Goal: Task Accomplishment & Management: Manage account settings

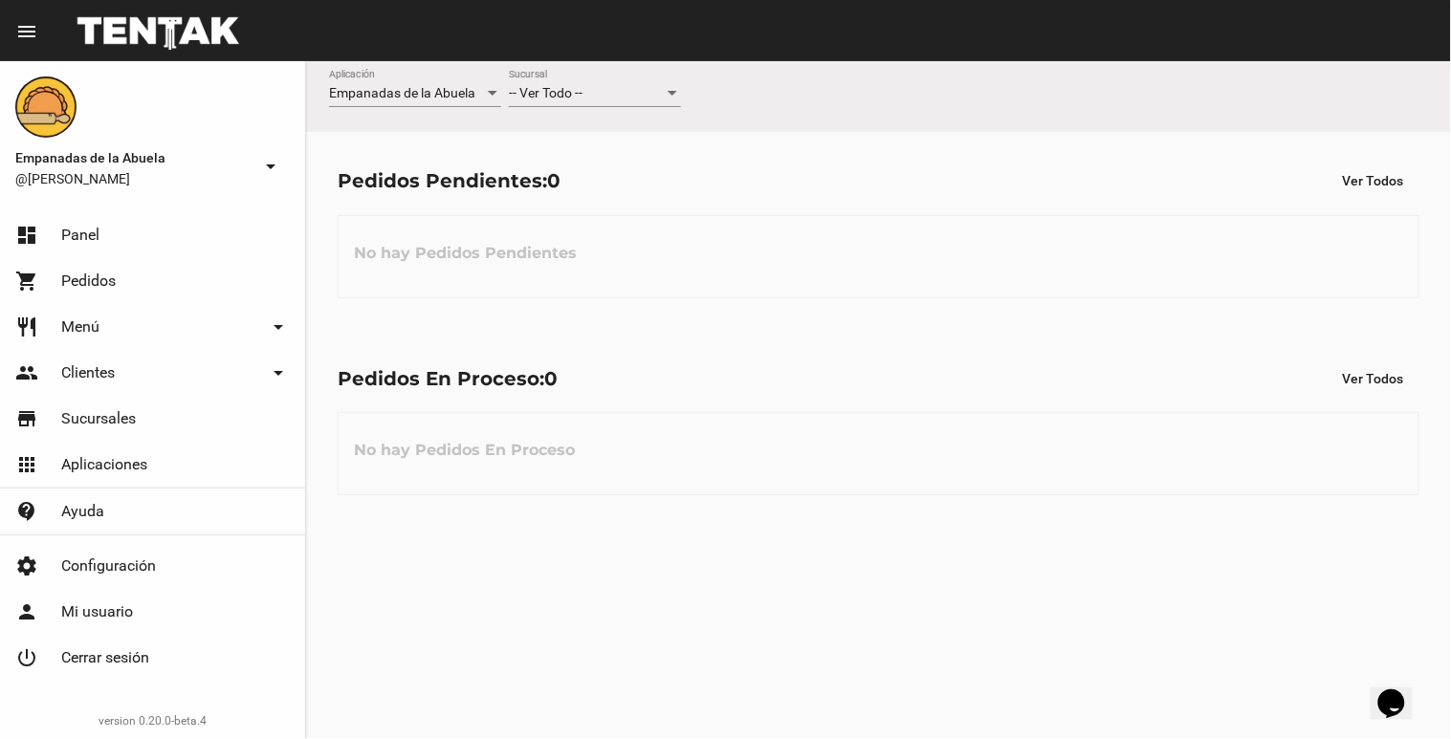
click at [674, 93] on div at bounding box center [673, 93] width 10 height 5
click at [666, 176] on span "Lomas de Zamora" at bounding box center [595, 174] width 172 height 40
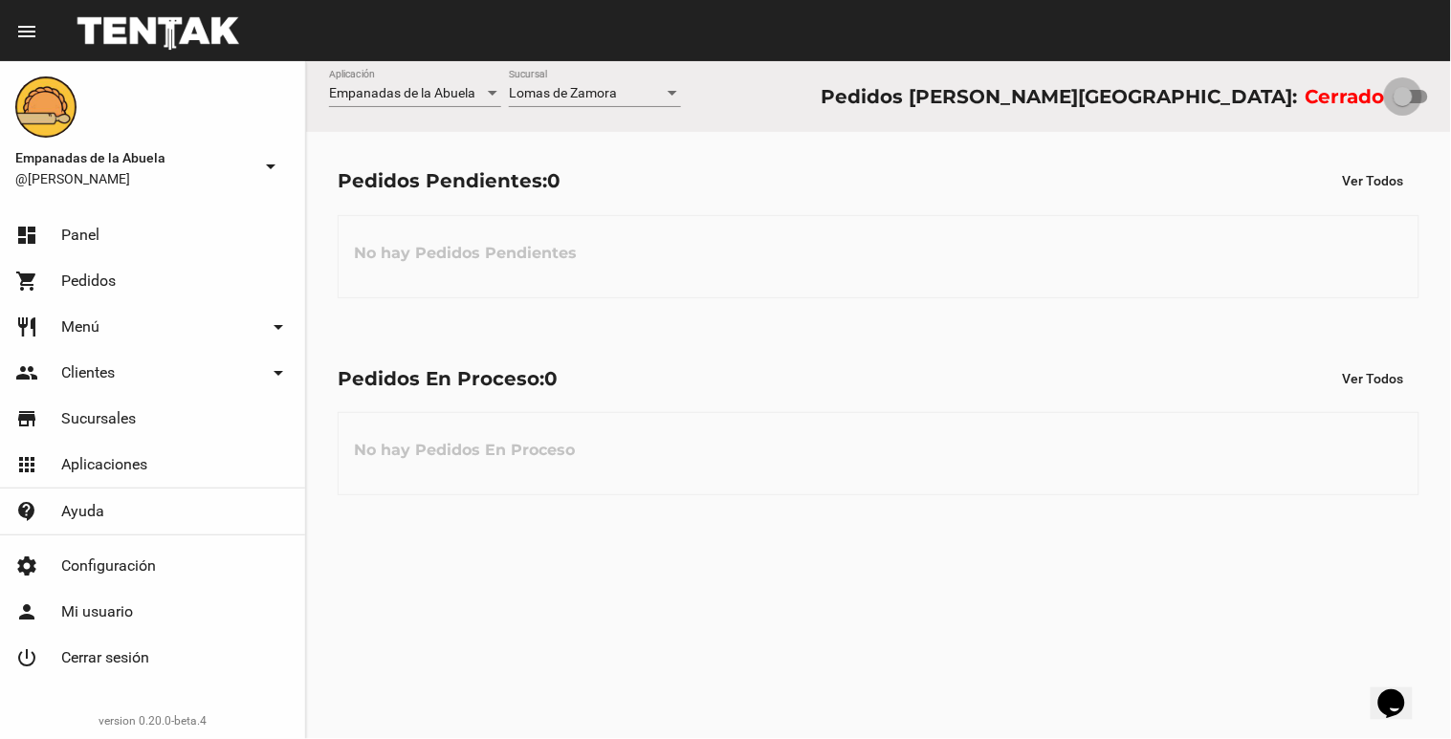
drag, startPoint x: 1404, startPoint y: 94, endPoint x: 1450, endPoint y: 105, distance: 47.3
click at [1450, 105] on div "Empanadas de la Abuela Aplicación [PERSON_NAME] [GEOGRAPHIC_DATA] Pedidos [PERS…" at bounding box center [878, 96] width 1145 height 71
checkbox input "true"
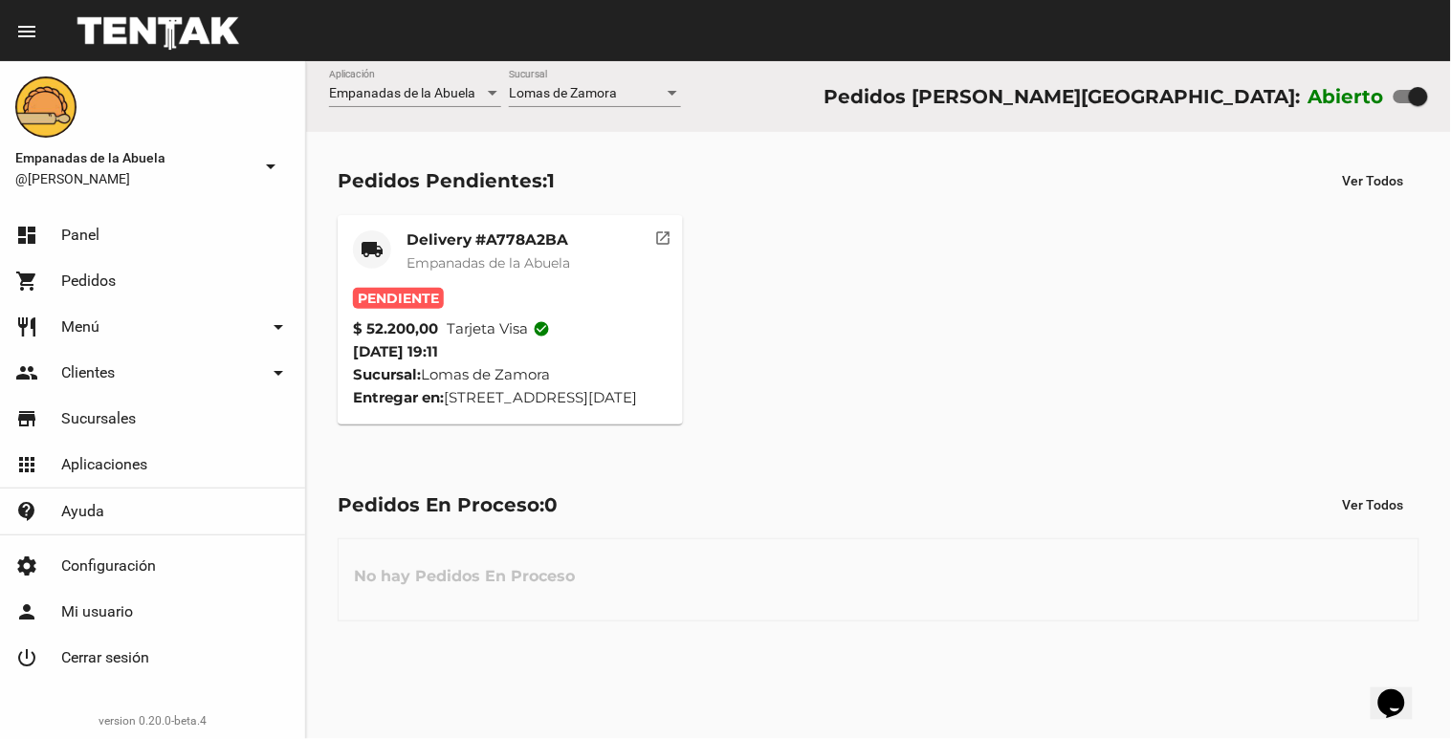
click at [493, 237] on mat-card-title "Delivery #A778A2BA" at bounding box center [488, 239] width 164 height 19
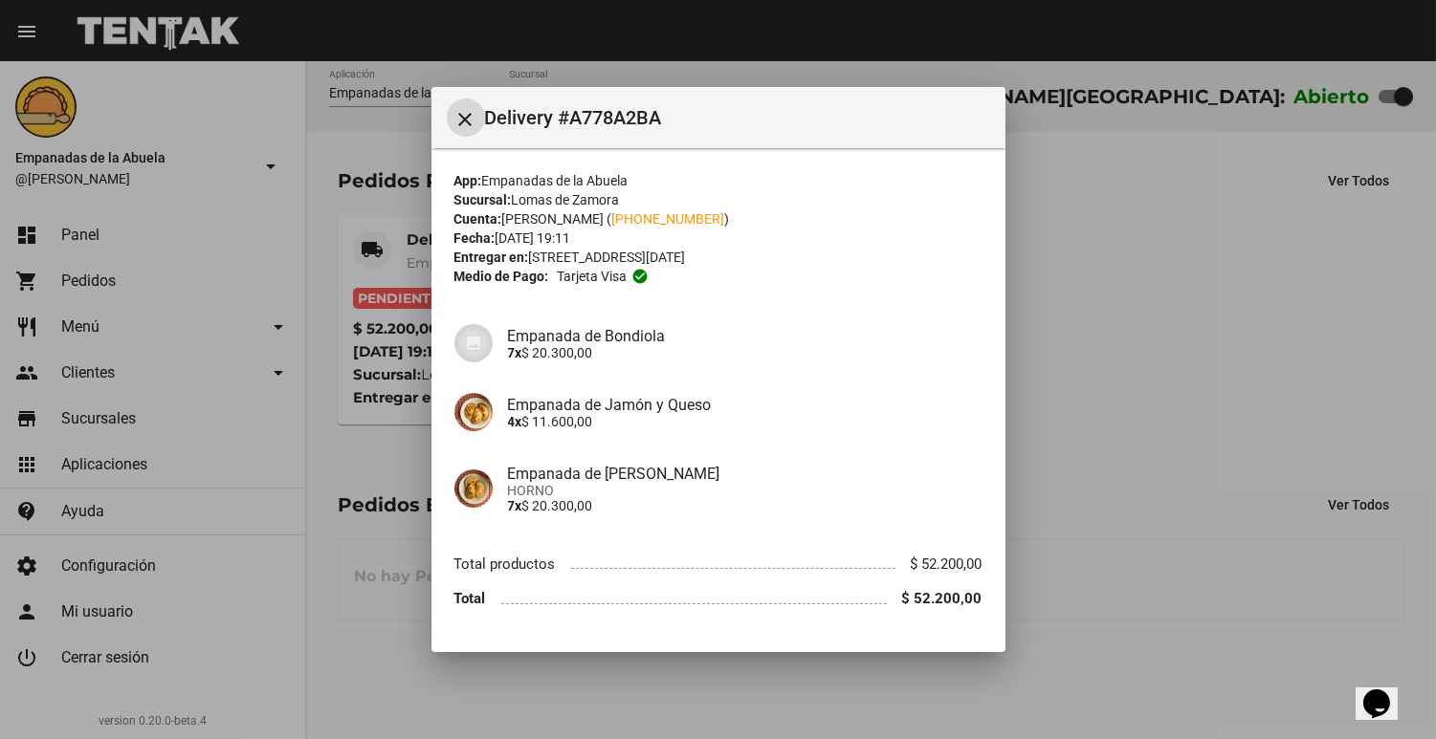
scroll to position [53, 0]
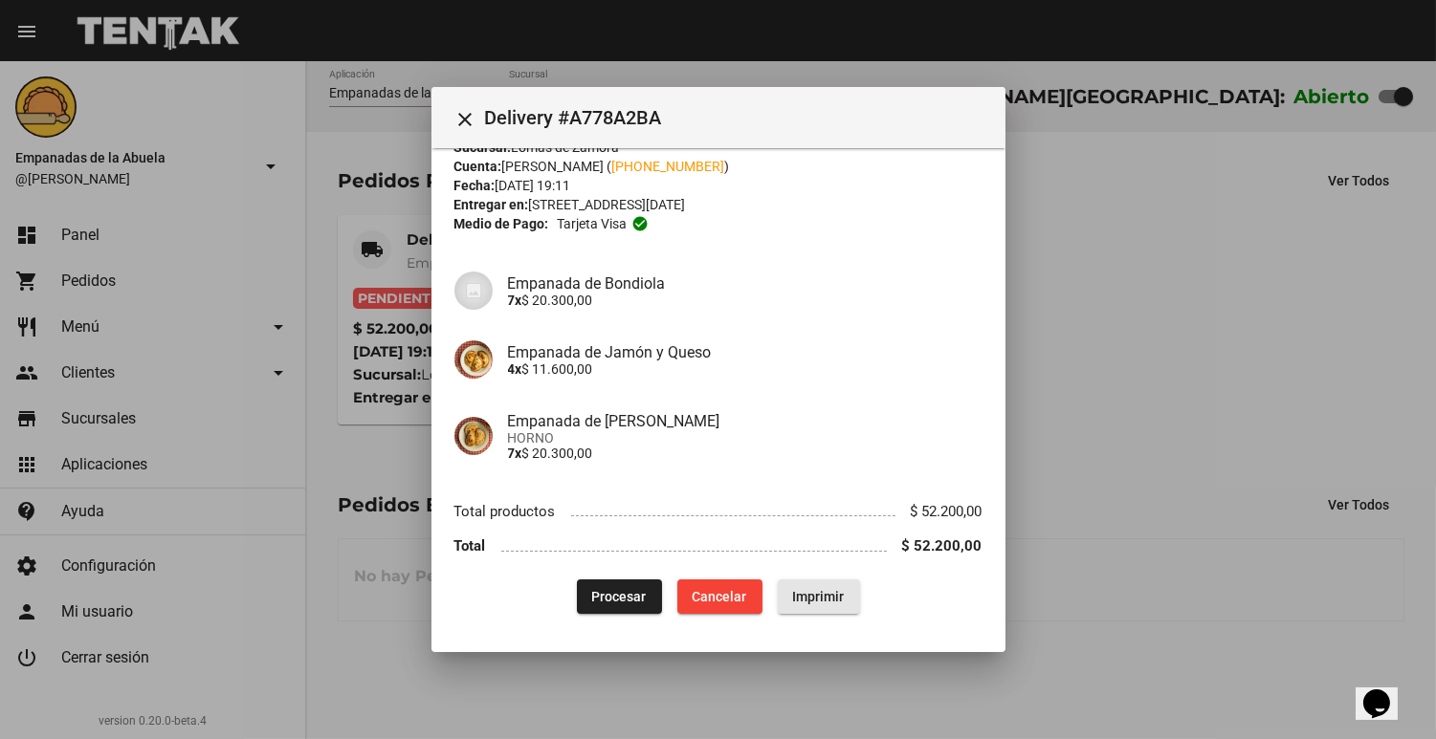
drag, startPoint x: 822, startPoint y: 604, endPoint x: 648, endPoint y: 505, distance: 200.5
click at [820, 604] on button "Imprimir" at bounding box center [819, 597] width 82 height 34
click at [613, 603] on span "Procesar" at bounding box center [619, 596] width 55 height 15
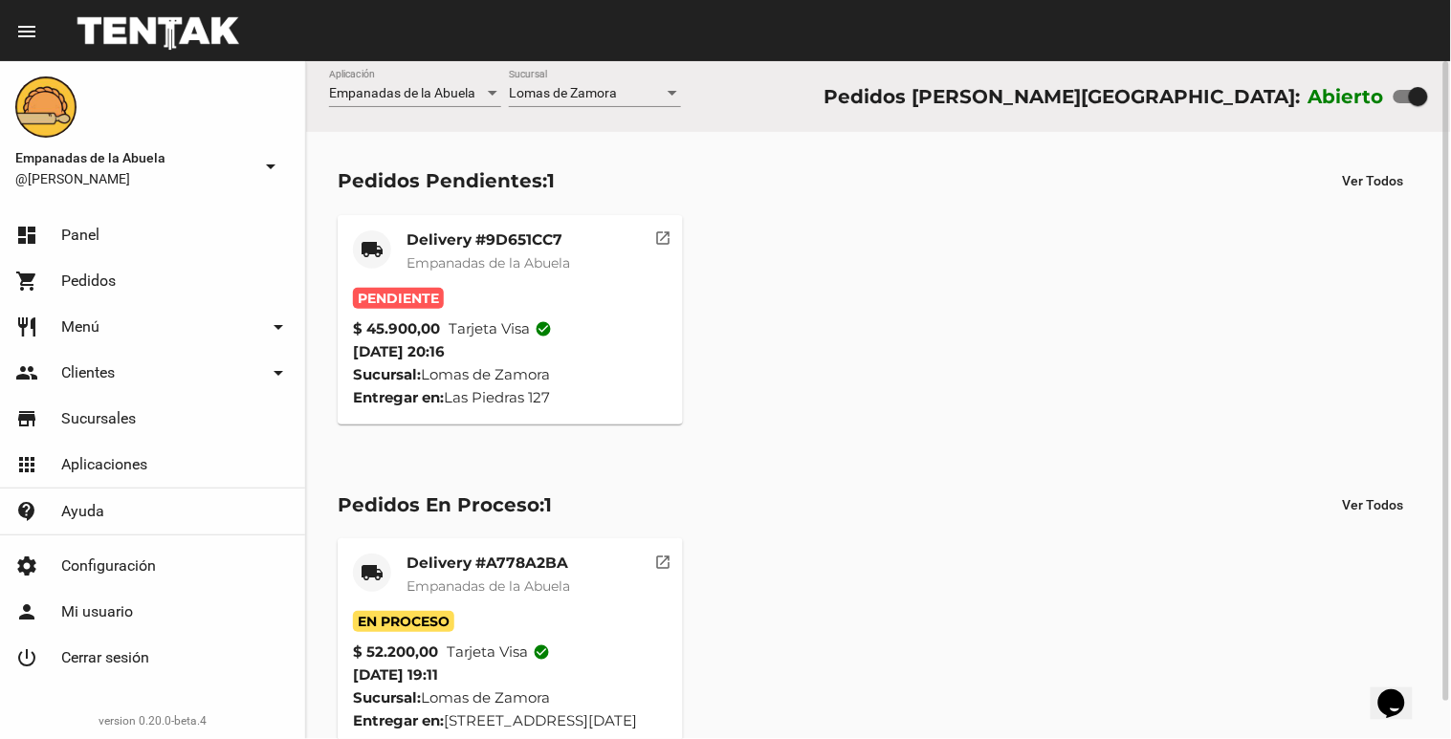
click at [585, 241] on mat-card-header "local_shipping Delivery #9D651CC7 Empanadas de la Abuela" at bounding box center [510, 258] width 315 height 57
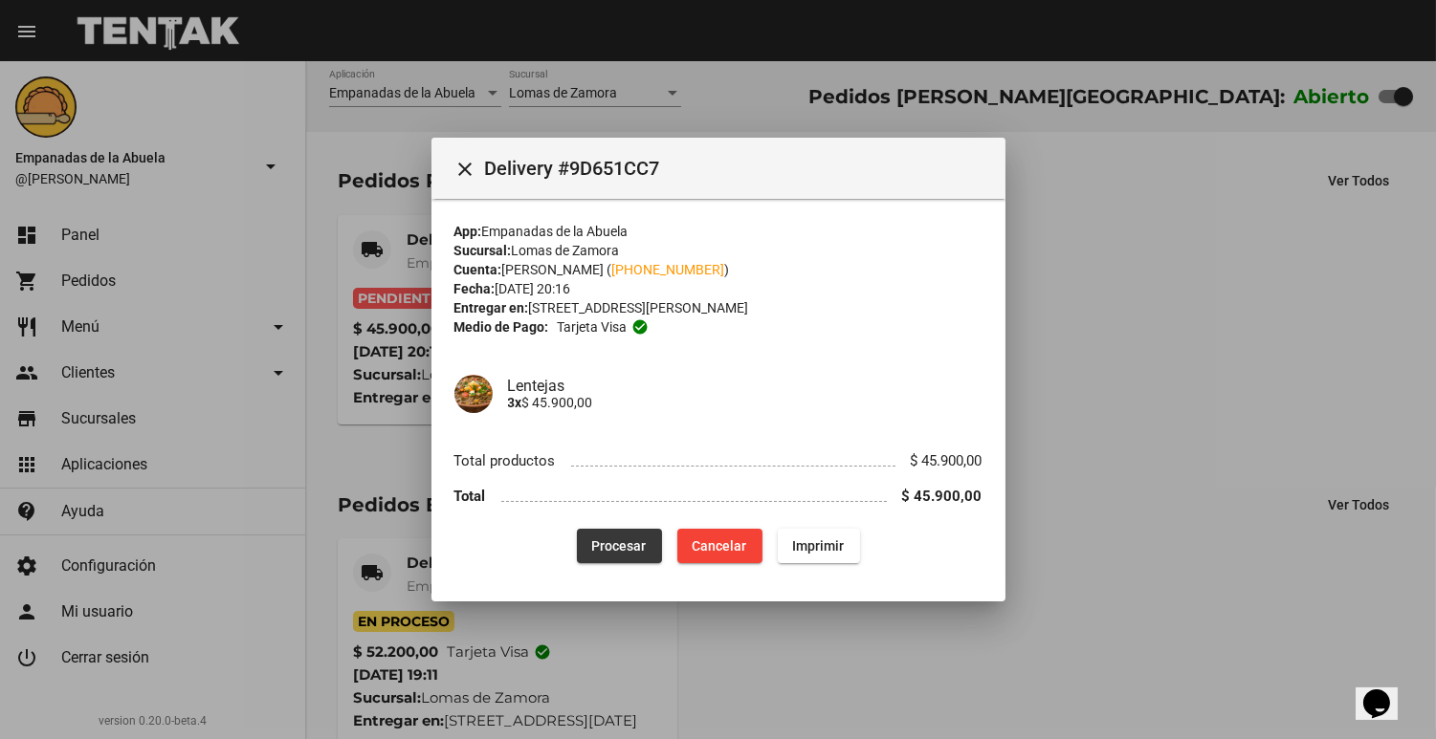
click at [593, 558] on button "Procesar" at bounding box center [619, 546] width 85 height 34
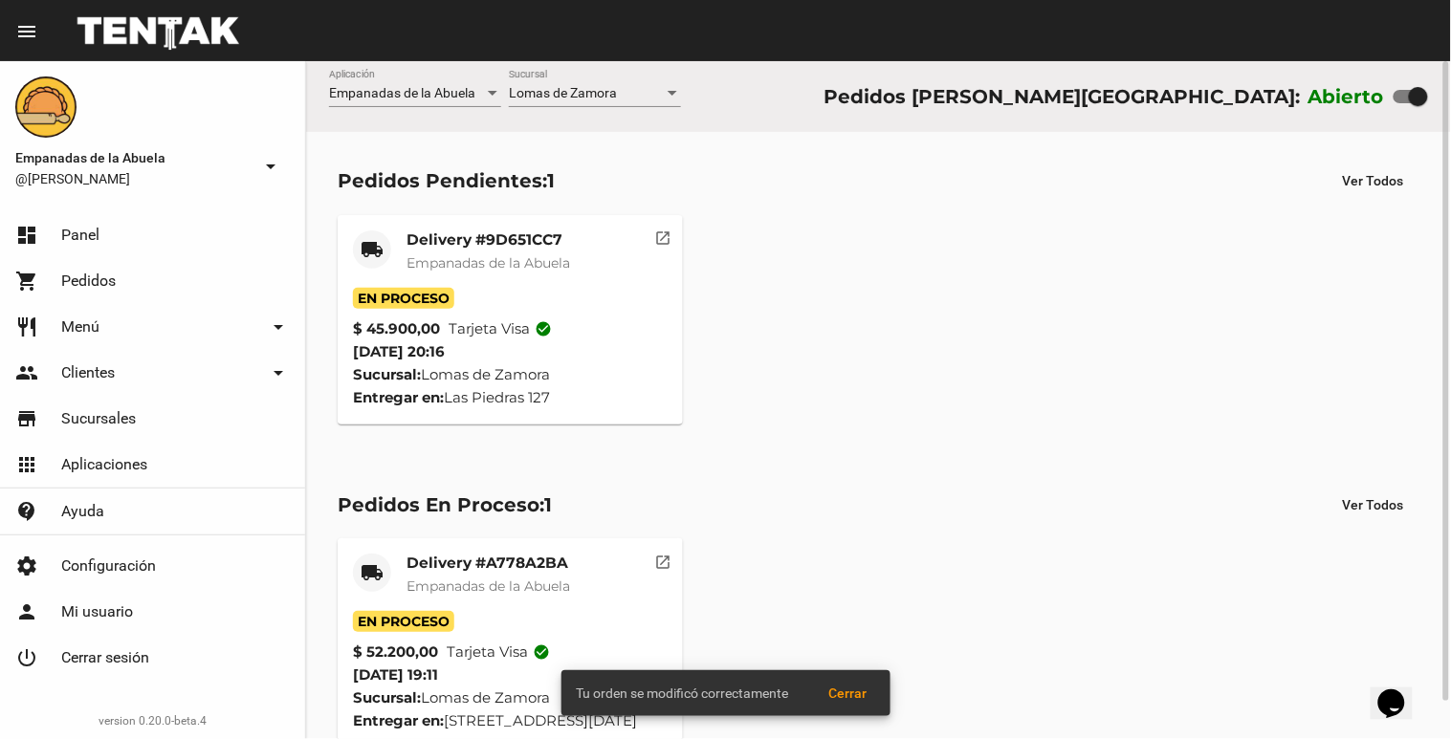
click at [428, 240] on mat-card-title "Delivery #9D651CC7" at bounding box center [488, 239] width 164 height 19
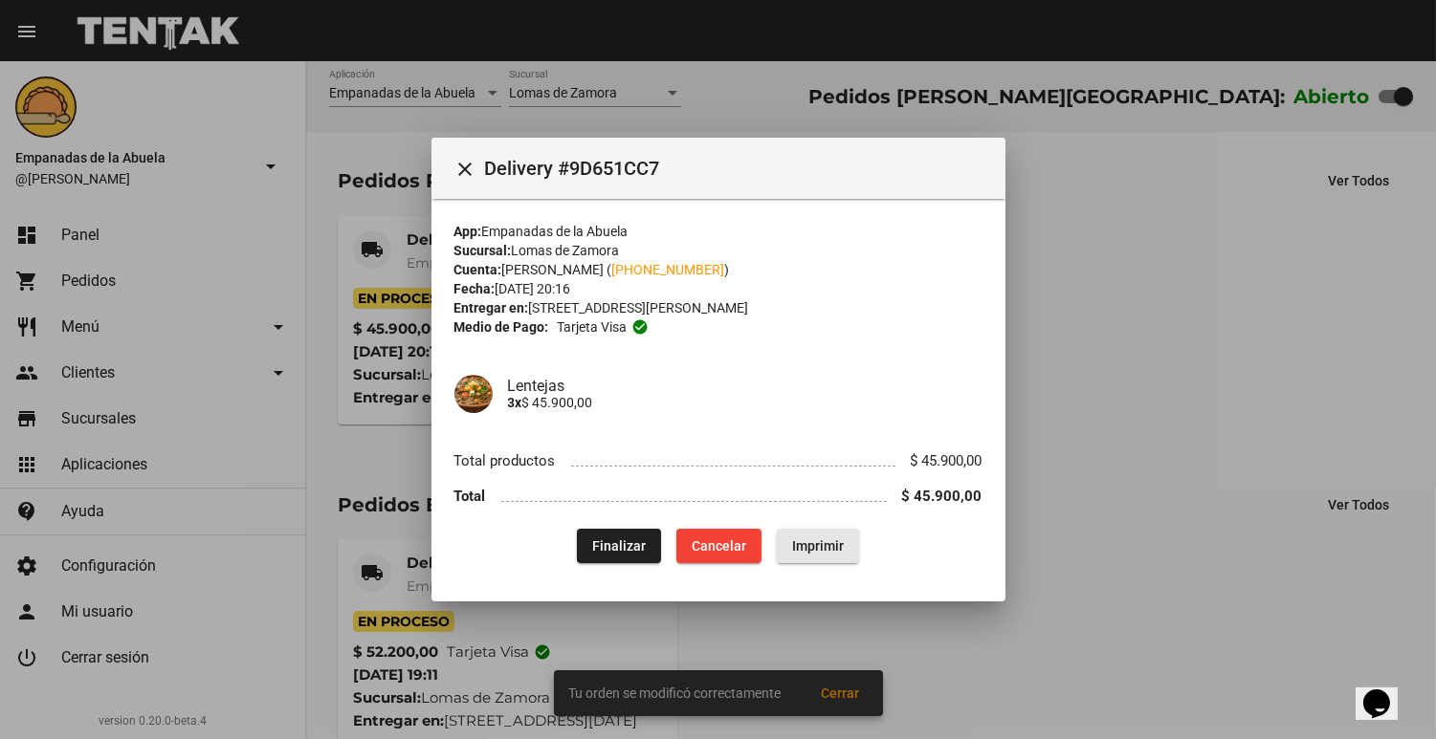
click at [837, 540] on span "Imprimir" at bounding box center [818, 545] width 52 height 15
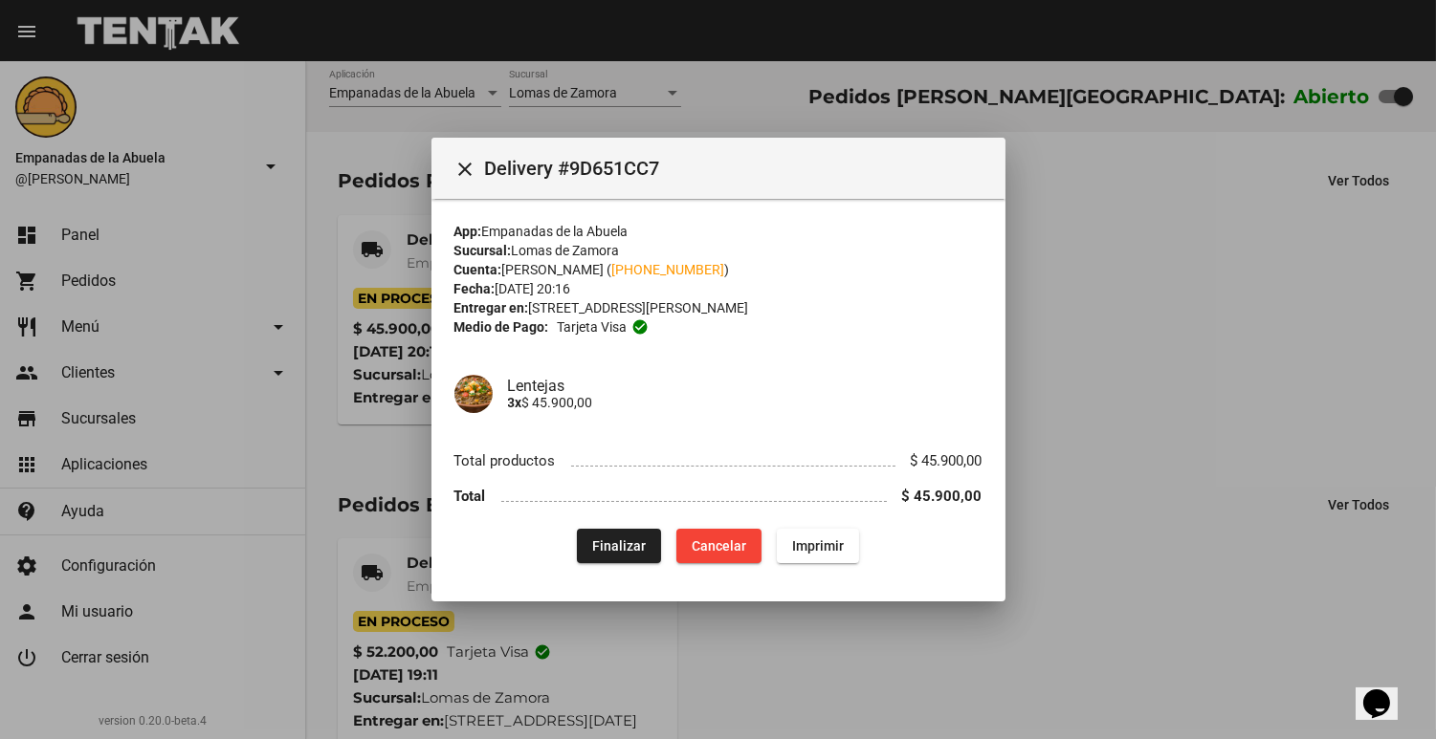
click at [1073, 491] on div at bounding box center [718, 369] width 1436 height 739
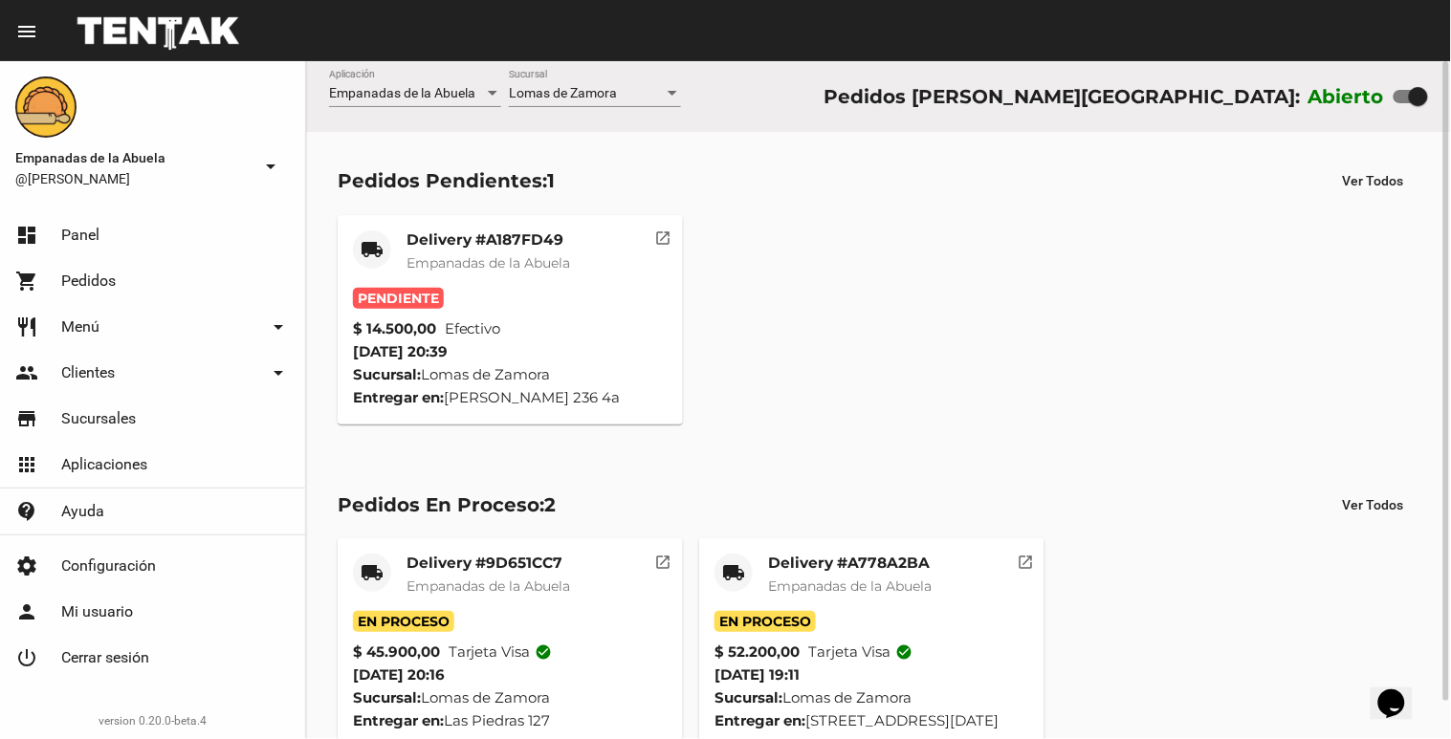
click at [556, 274] on div "Delivery #A187FD49 Empanadas de la Abuela" at bounding box center [488, 258] width 164 height 57
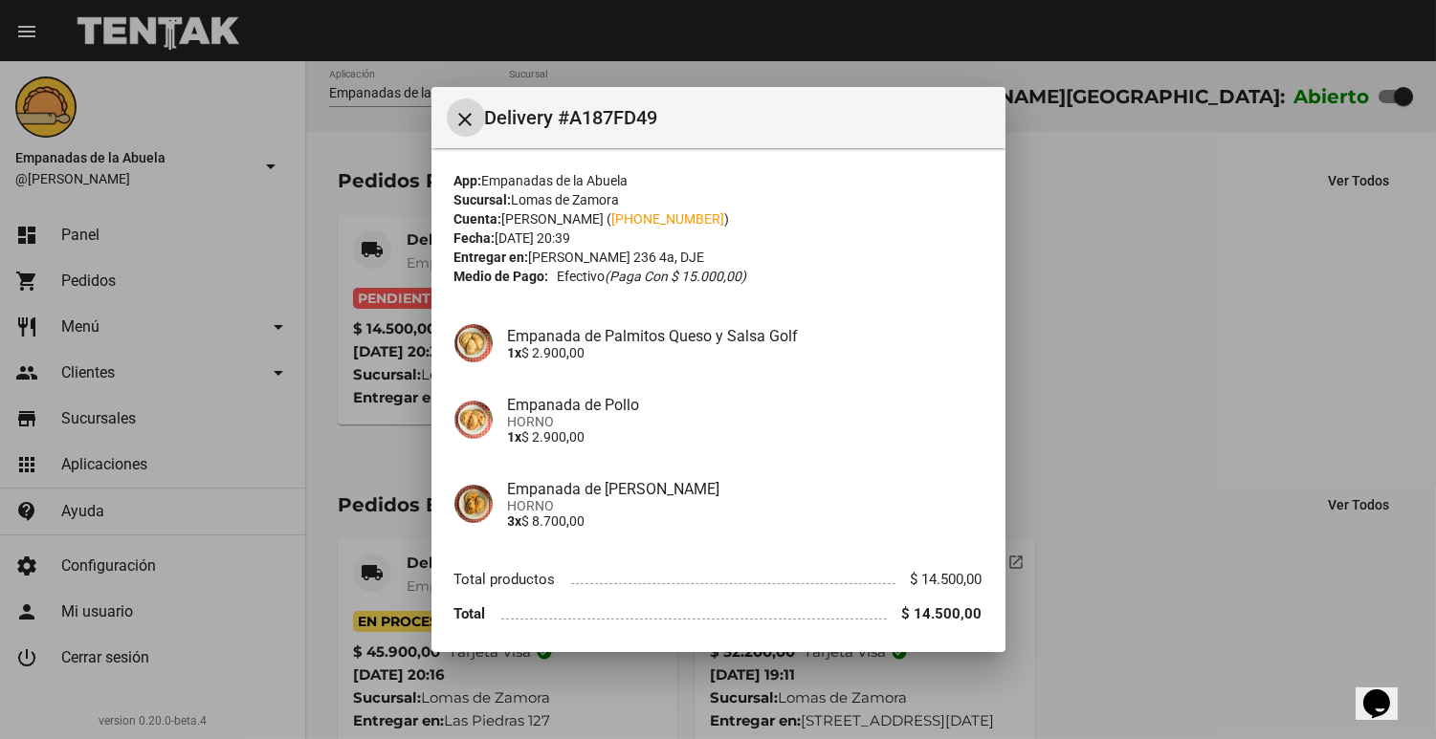
scroll to position [68, 0]
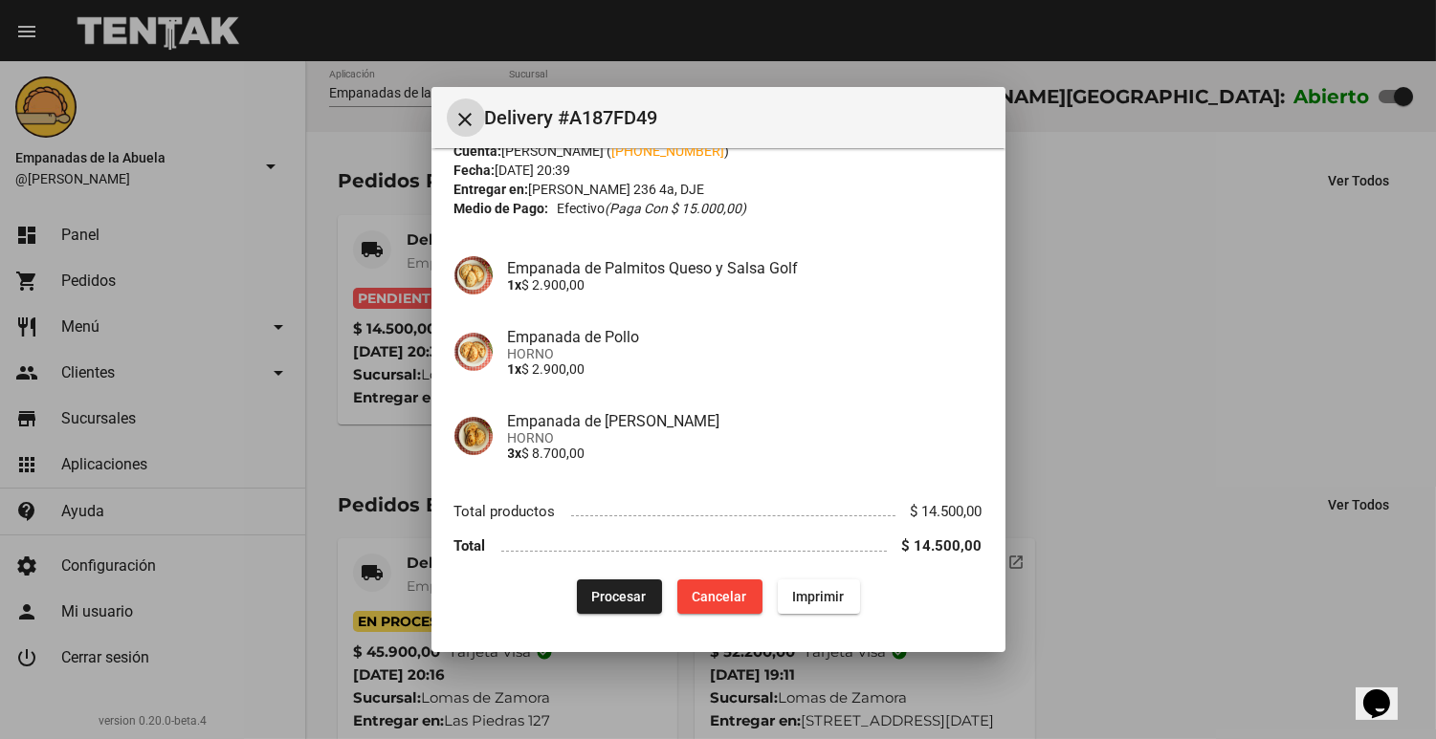
click at [626, 598] on span "Procesar" at bounding box center [619, 596] width 55 height 15
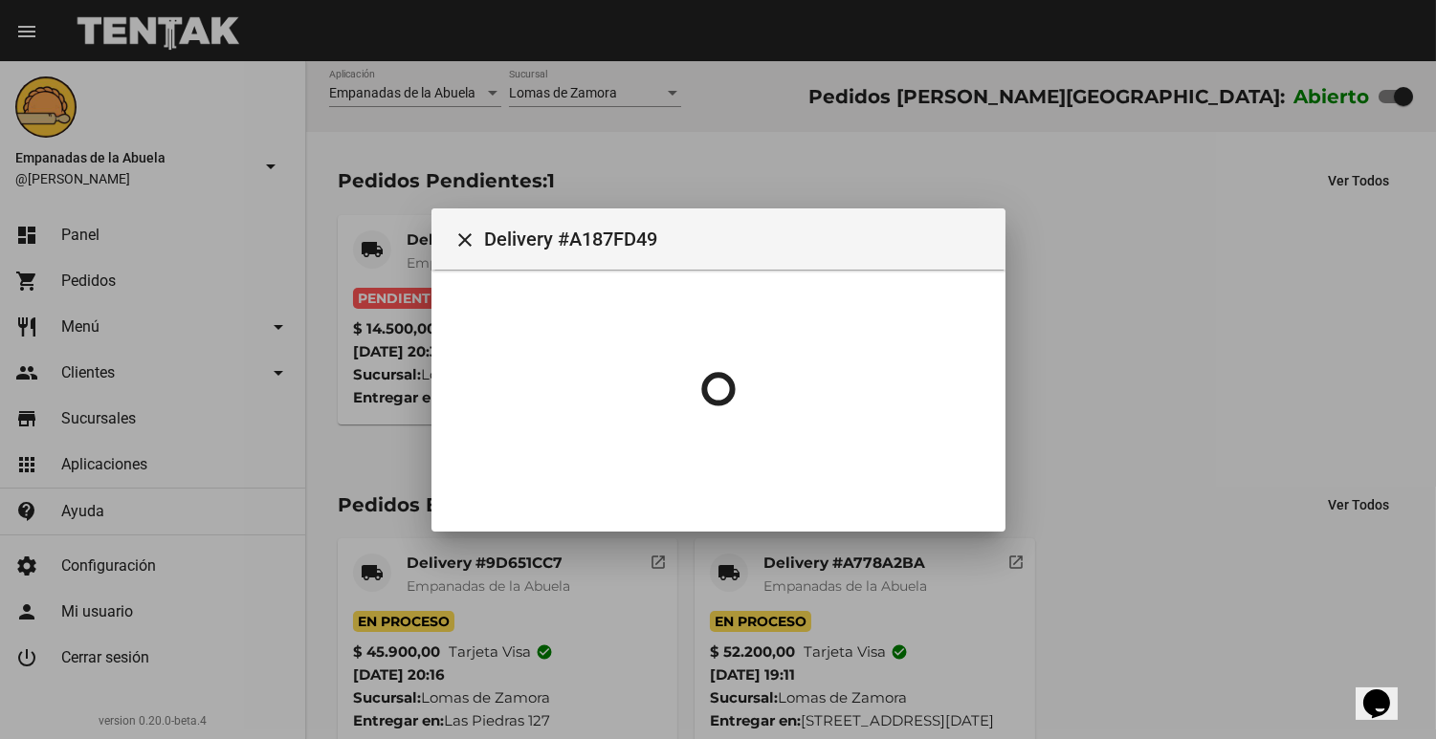
scroll to position [0, 0]
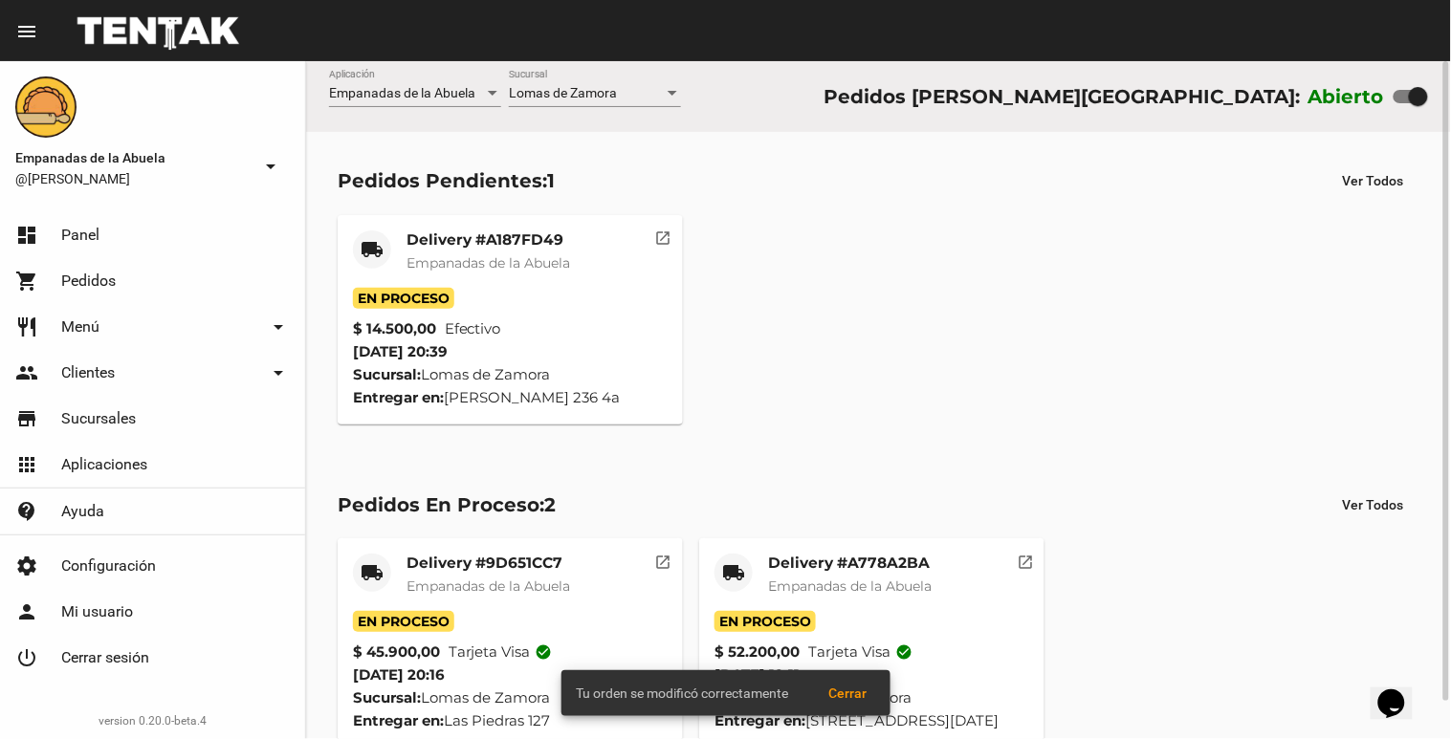
click at [503, 196] on div "Pedidos Pendientes: 1 Ver Todos" at bounding box center [879, 181] width 1082 height 34
click at [485, 292] on div "En Proceso" at bounding box center [510, 298] width 315 height 21
click at [507, 261] on span "Empanadas de la Abuela" at bounding box center [488, 262] width 164 height 17
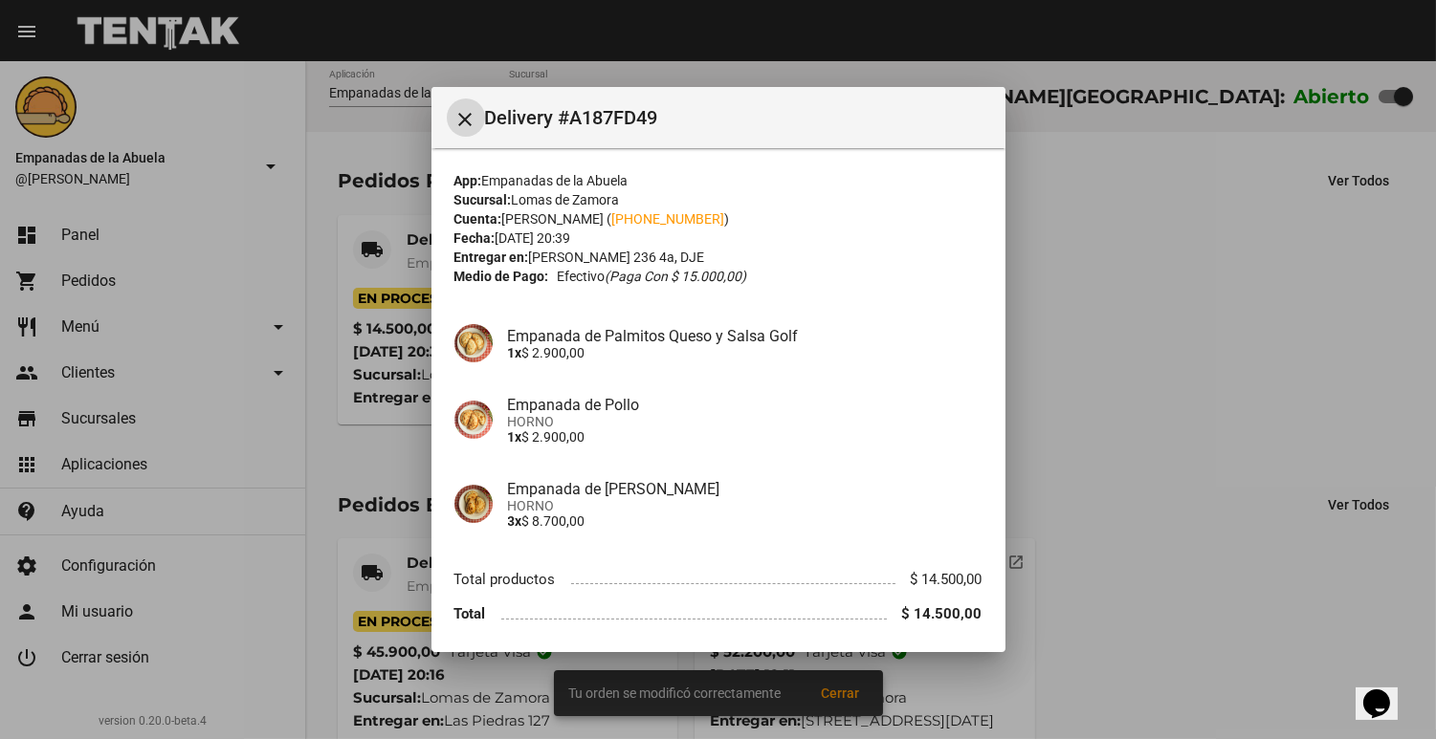
scroll to position [68, 0]
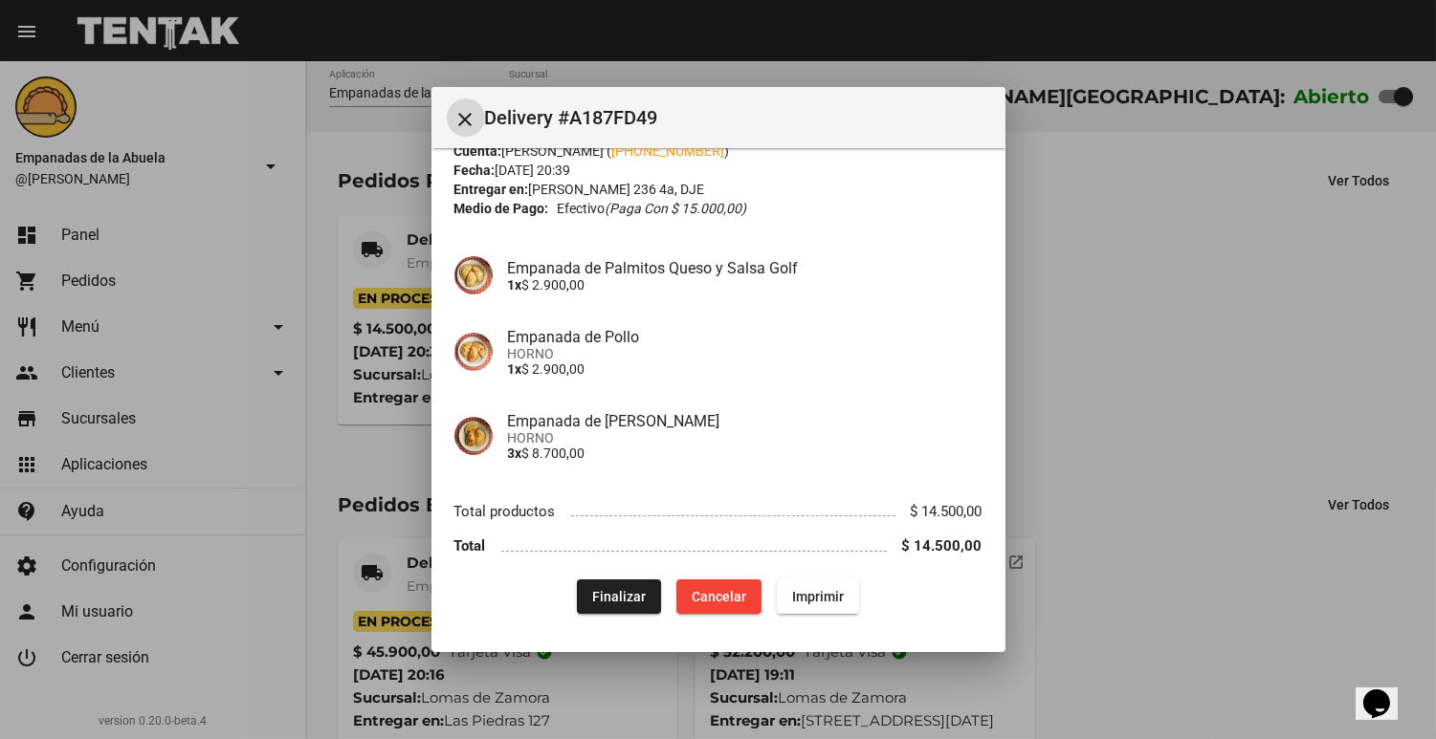
click at [821, 593] on span "Imprimir" at bounding box center [818, 596] width 52 height 15
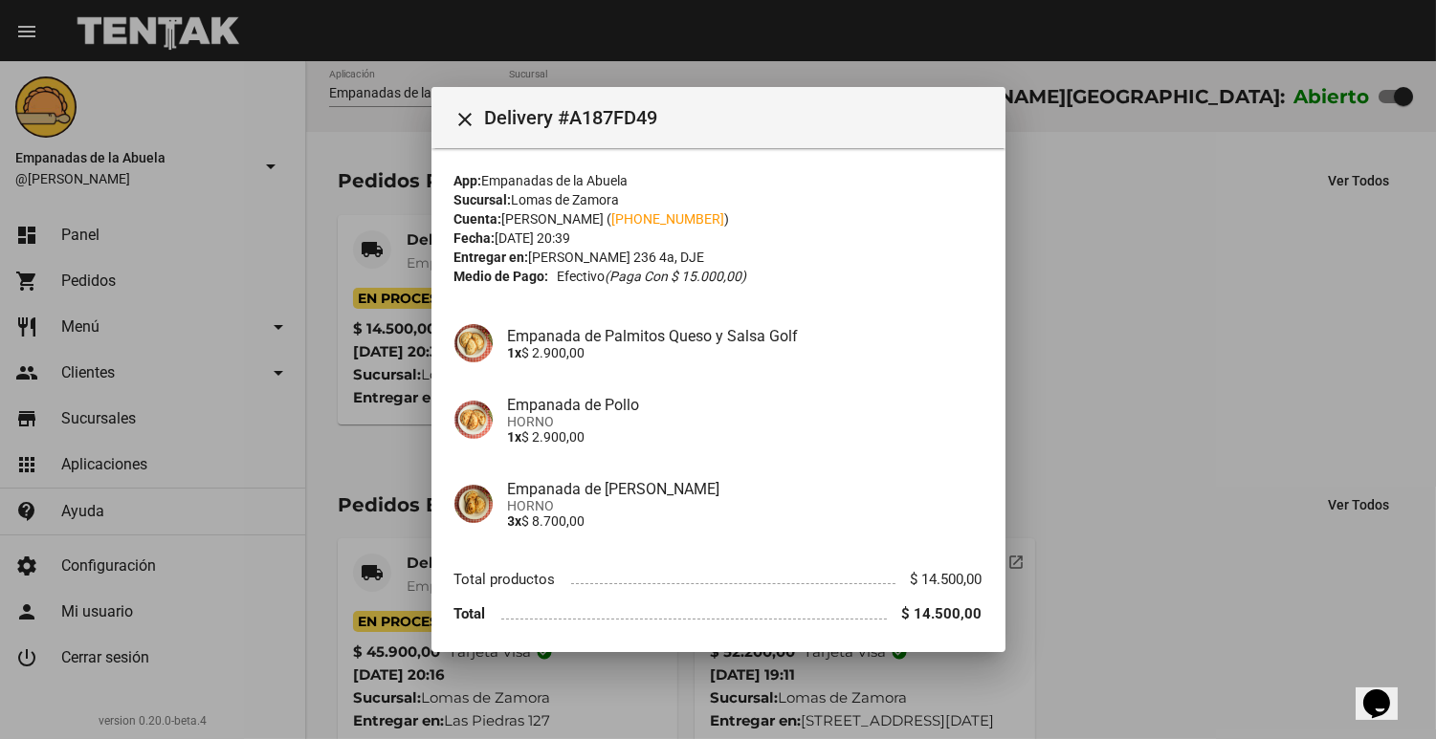
click at [743, 321] on div "Empanada de Palmitos Queso y Salsa Golf 1x $ 2.900,00" at bounding box center [718, 343] width 528 height 69
click at [835, 493] on h4 "Empanada de [PERSON_NAME]" at bounding box center [745, 489] width 474 height 18
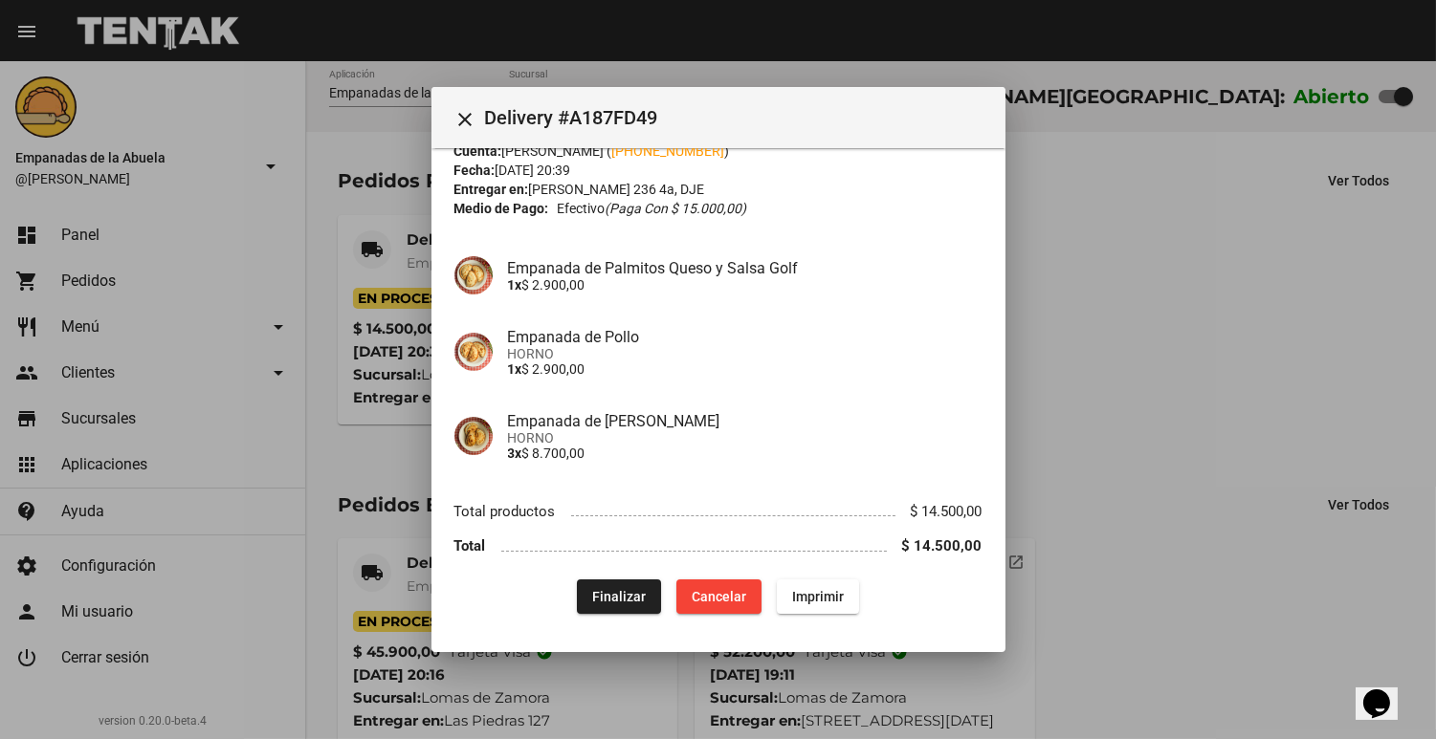
click at [816, 603] on span "Imprimir" at bounding box center [818, 596] width 52 height 15
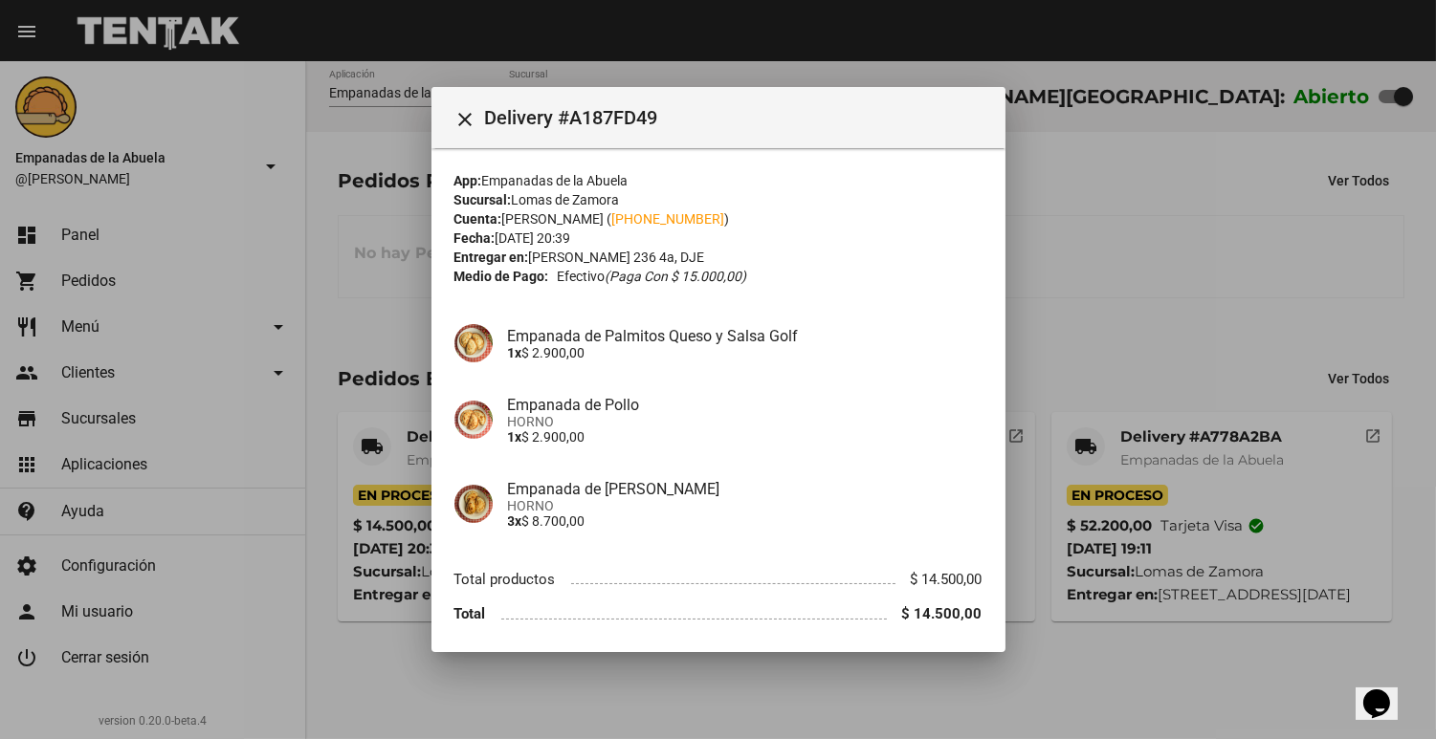
click at [1145, 215] on div at bounding box center [718, 369] width 1436 height 739
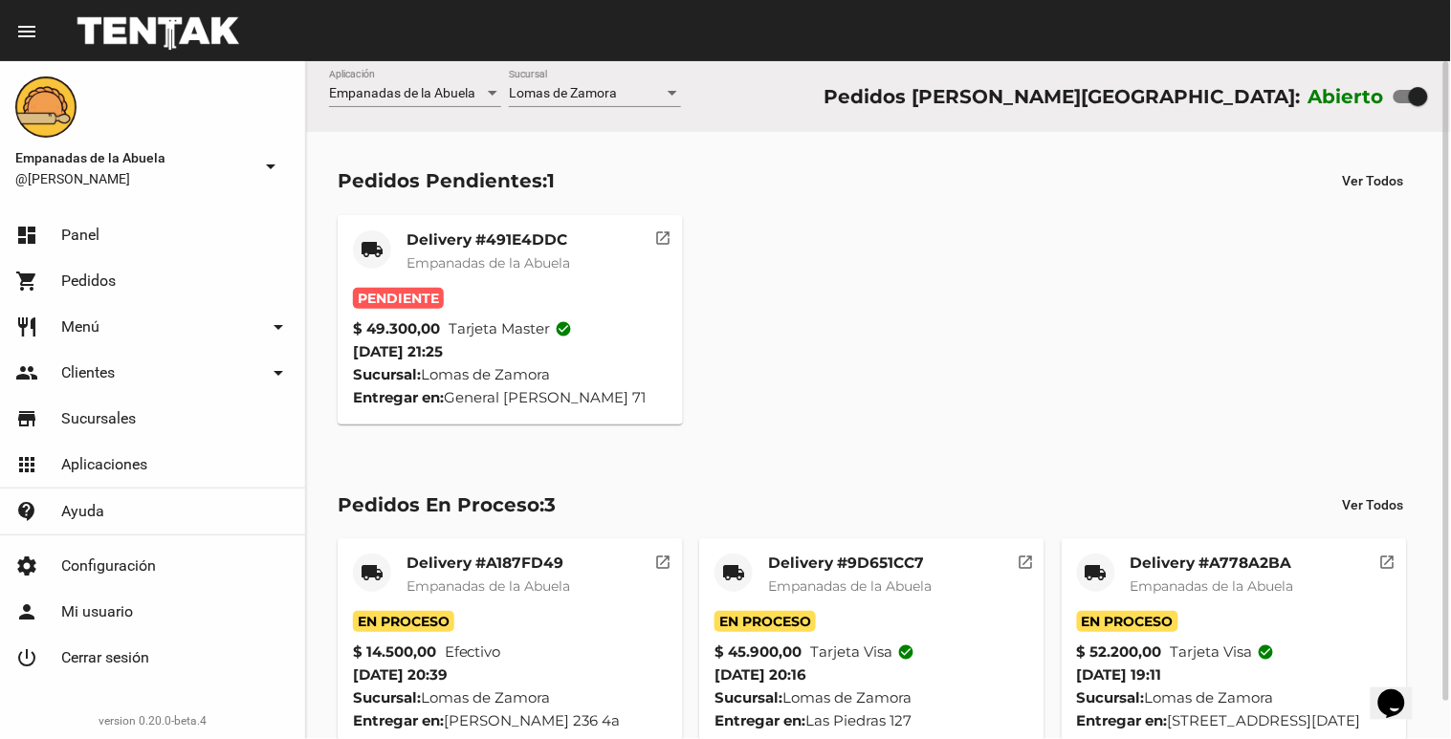
click at [553, 272] on mat-card-subtitle "Empanadas de la Abuela" at bounding box center [488, 262] width 164 height 19
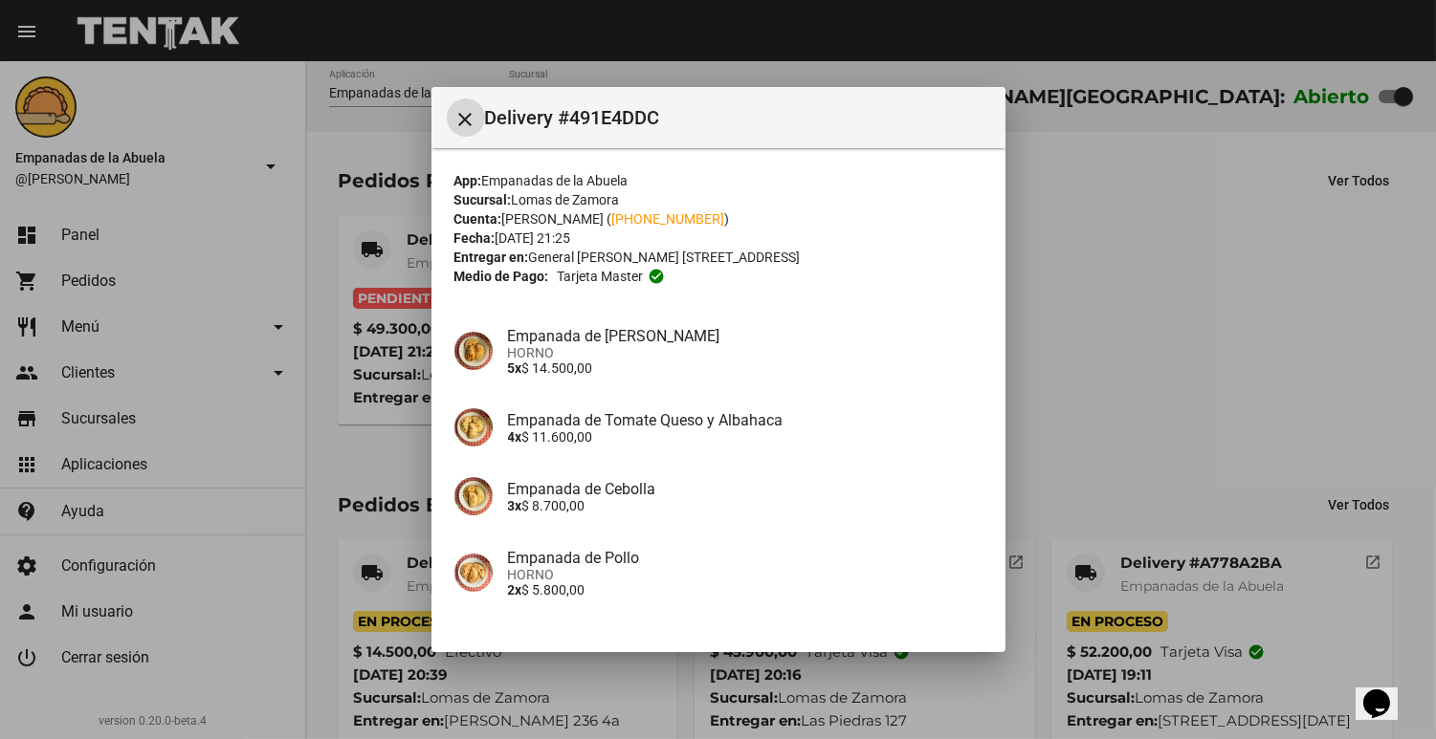
scroll to position [290, 0]
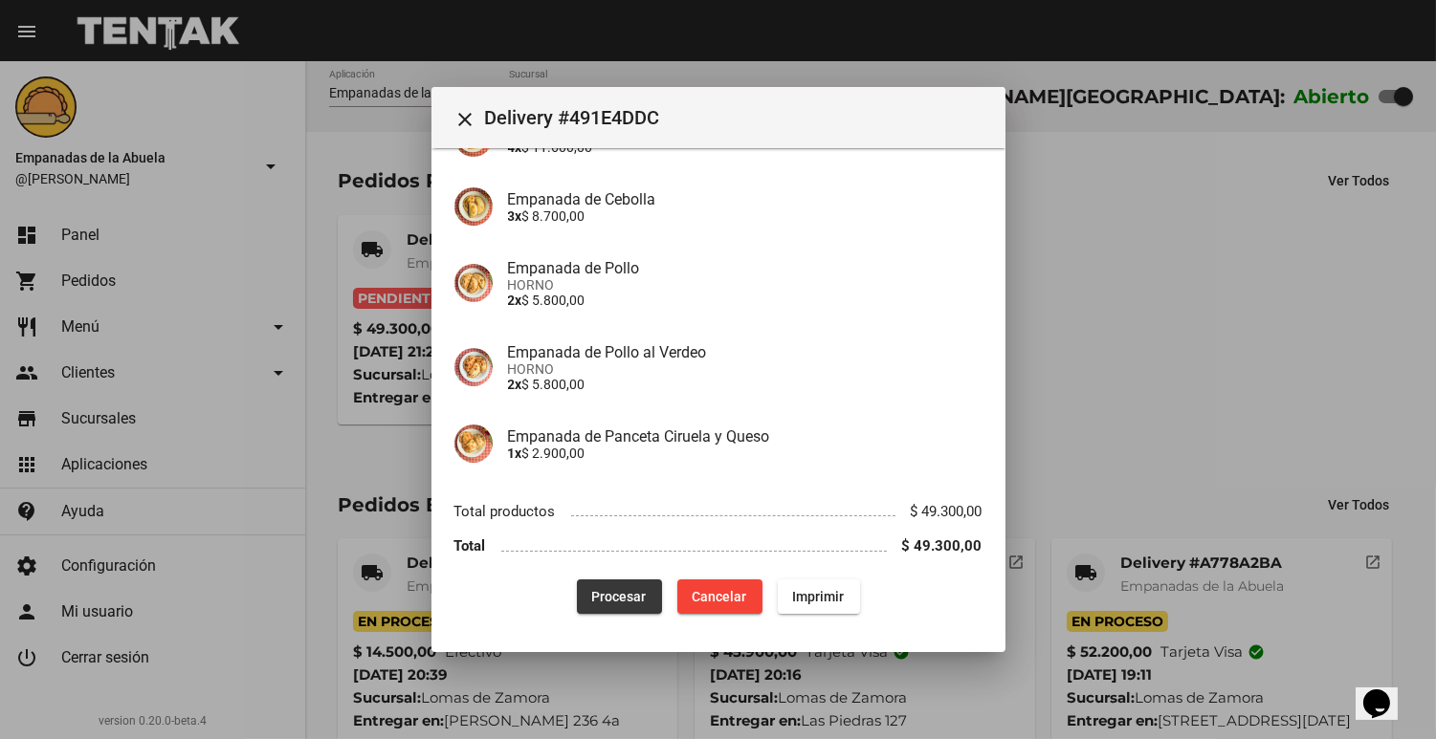
click at [593, 601] on span "Procesar" at bounding box center [619, 596] width 55 height 15
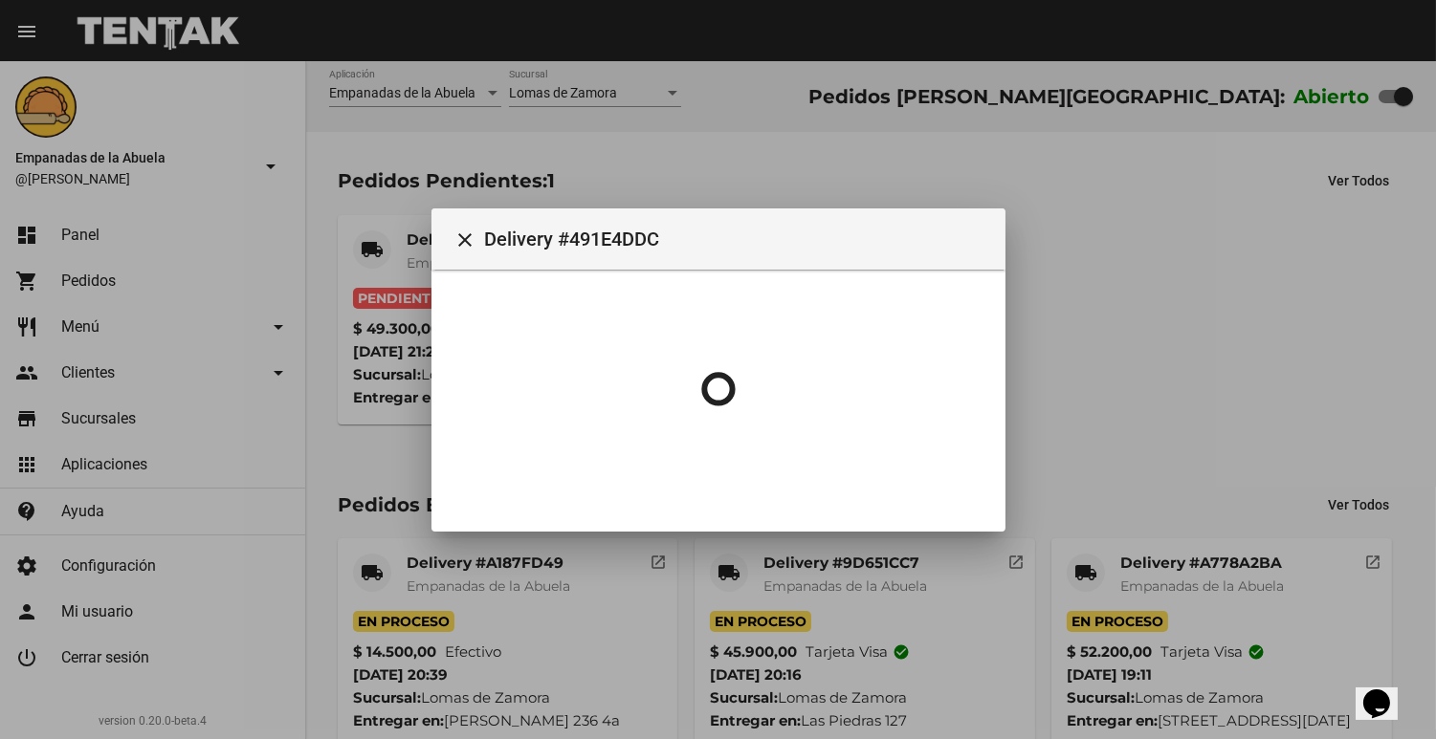
scroll to position [0, 0]
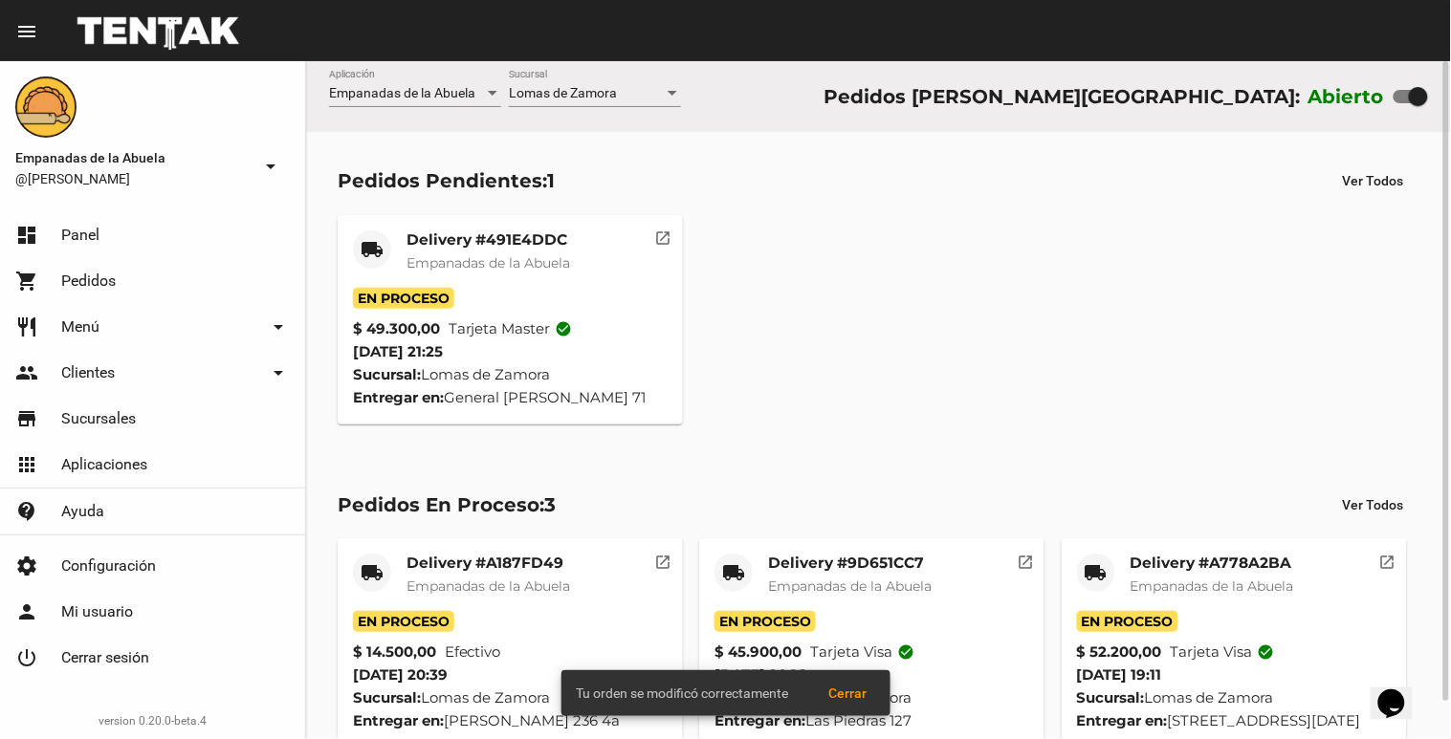
click at [452, 265] on span "Empanadas de la Abuela" at bounding box center [488, 262] width 164 height 17
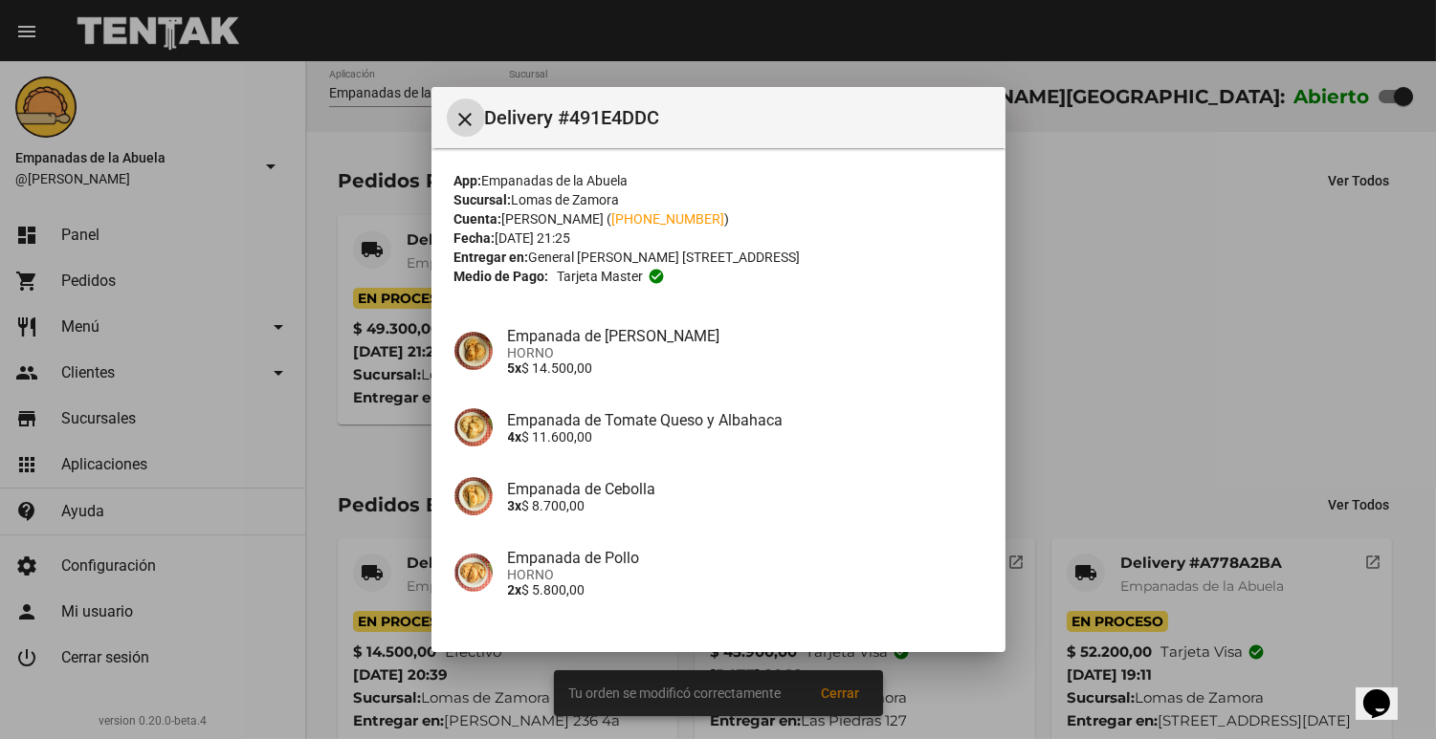
scroll to position [290, 0]
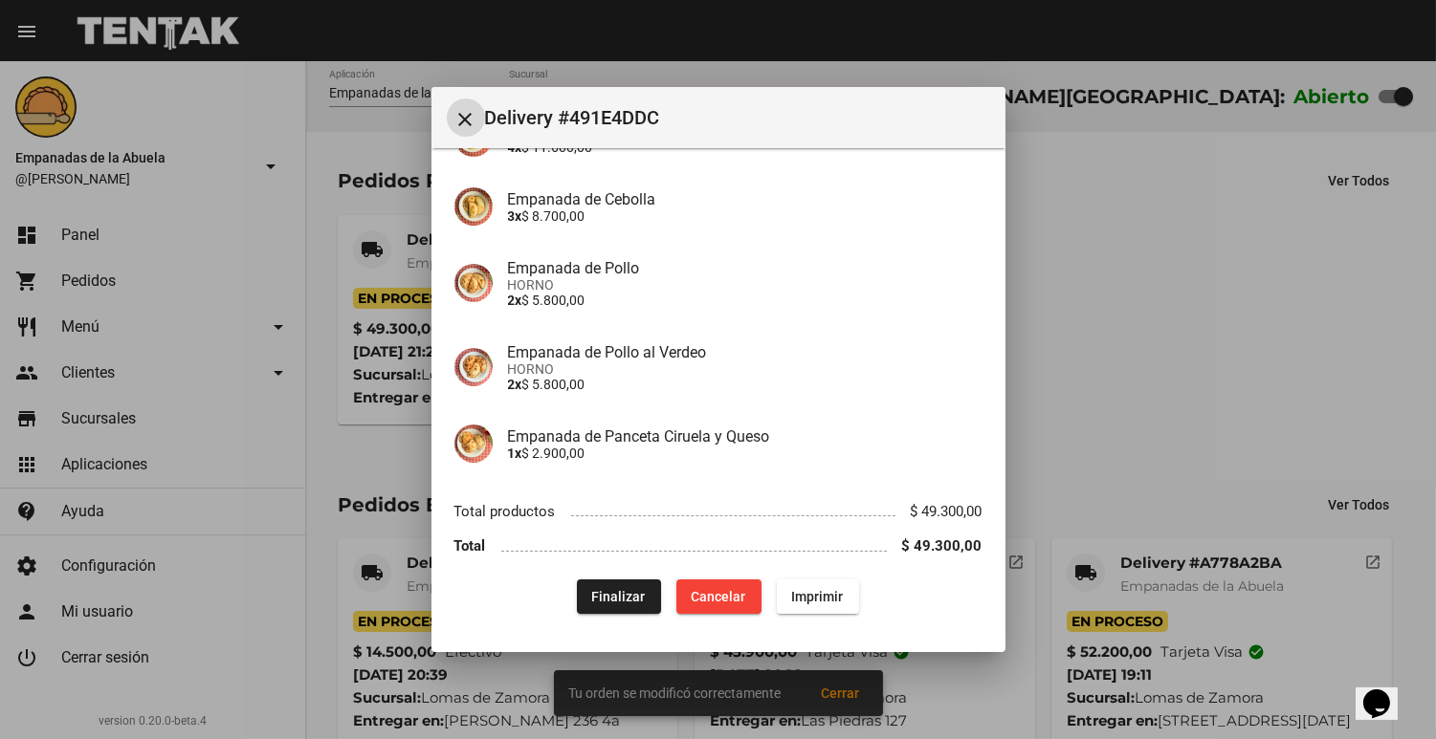
click at [830, 589] on span "Imprimir" at bounding box center [818, 596] width 52 height 15
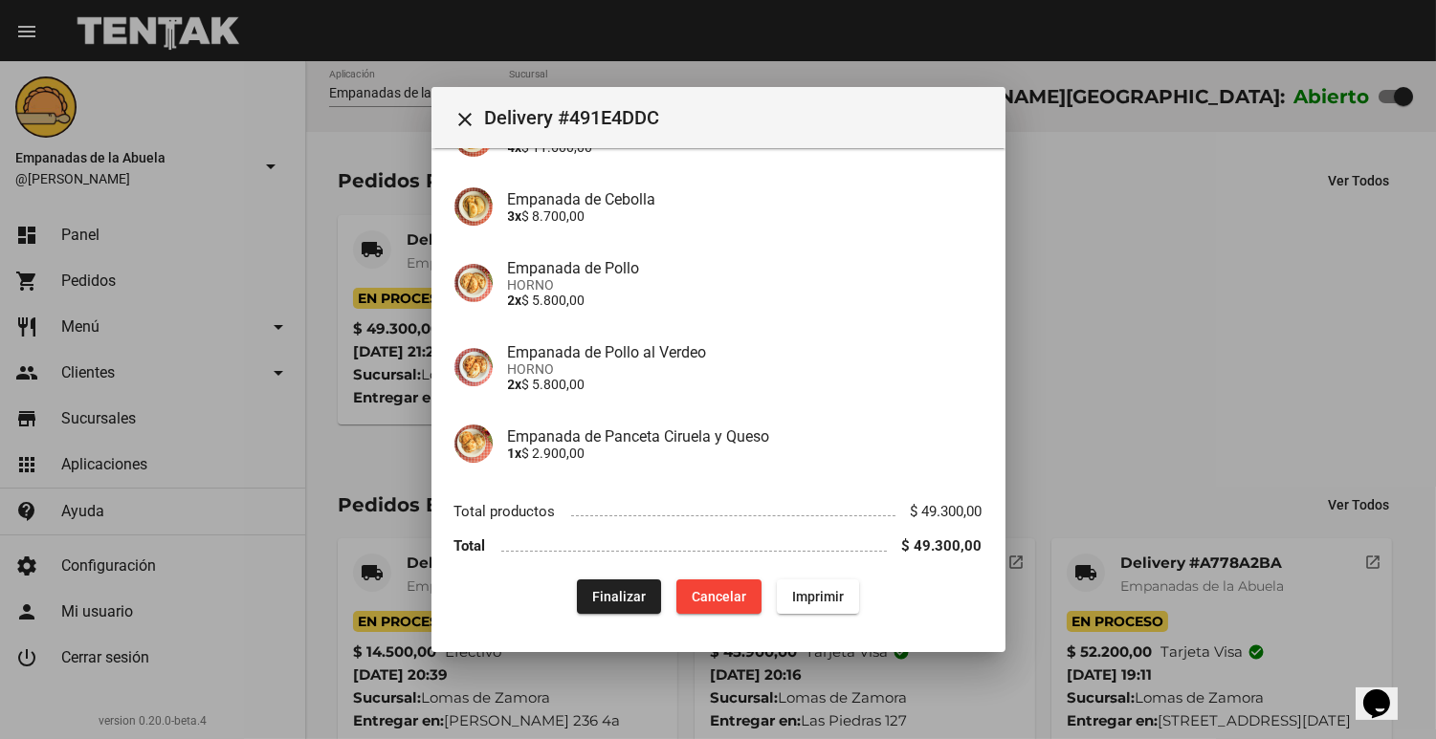
click at [1171, 367] on div at bounding box center [718, 369] width 1436 height 739
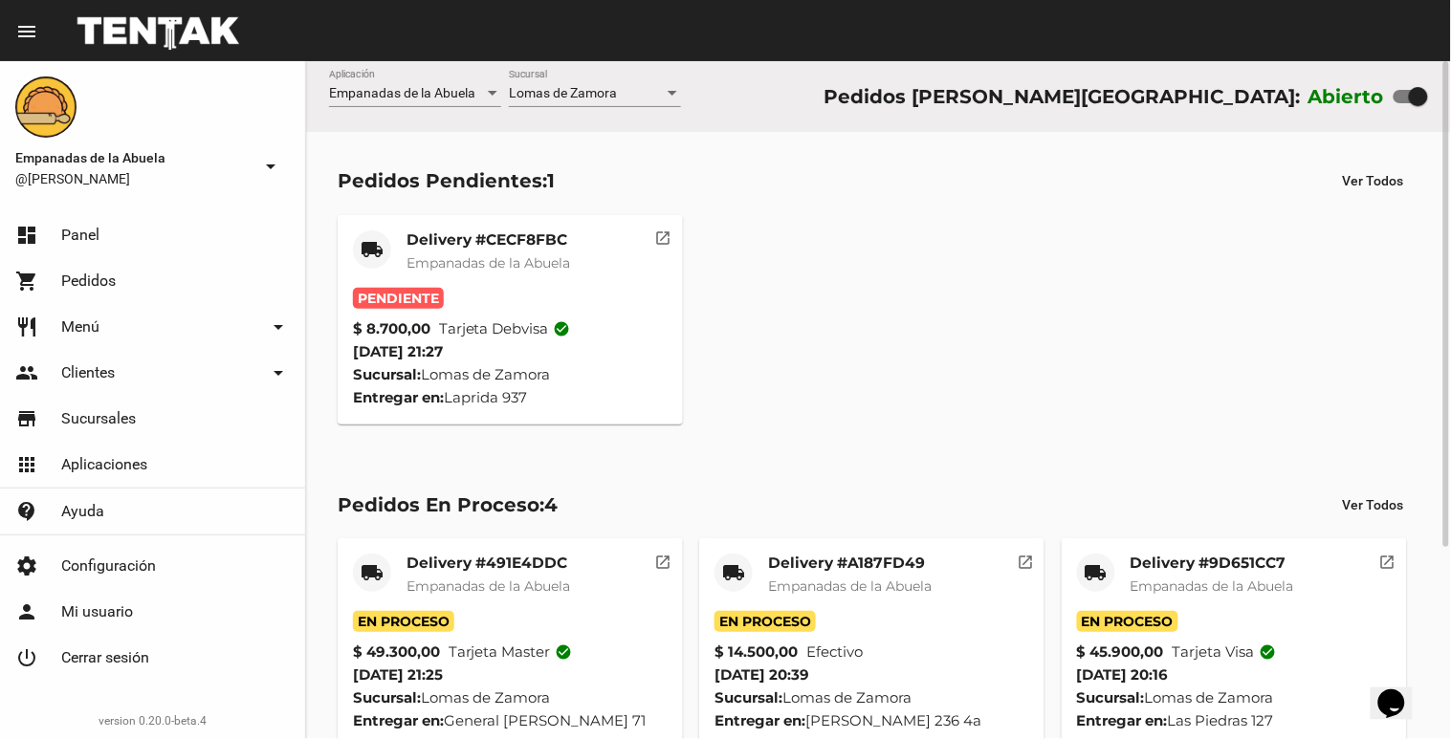
click at [488, 260] on span "Empanadas de la Abuela" at bounding box center [488, 262] width 164 height 17
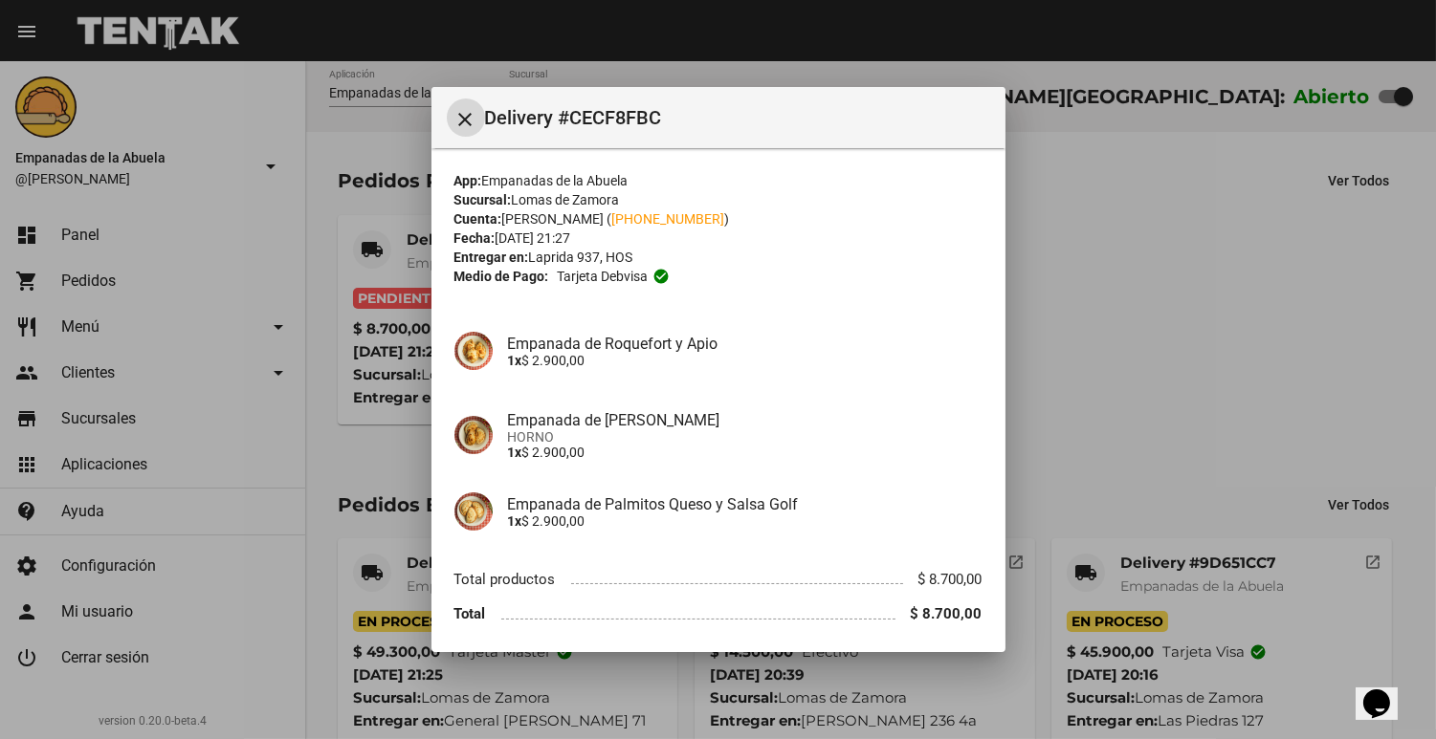
scroll to position [68, 0]
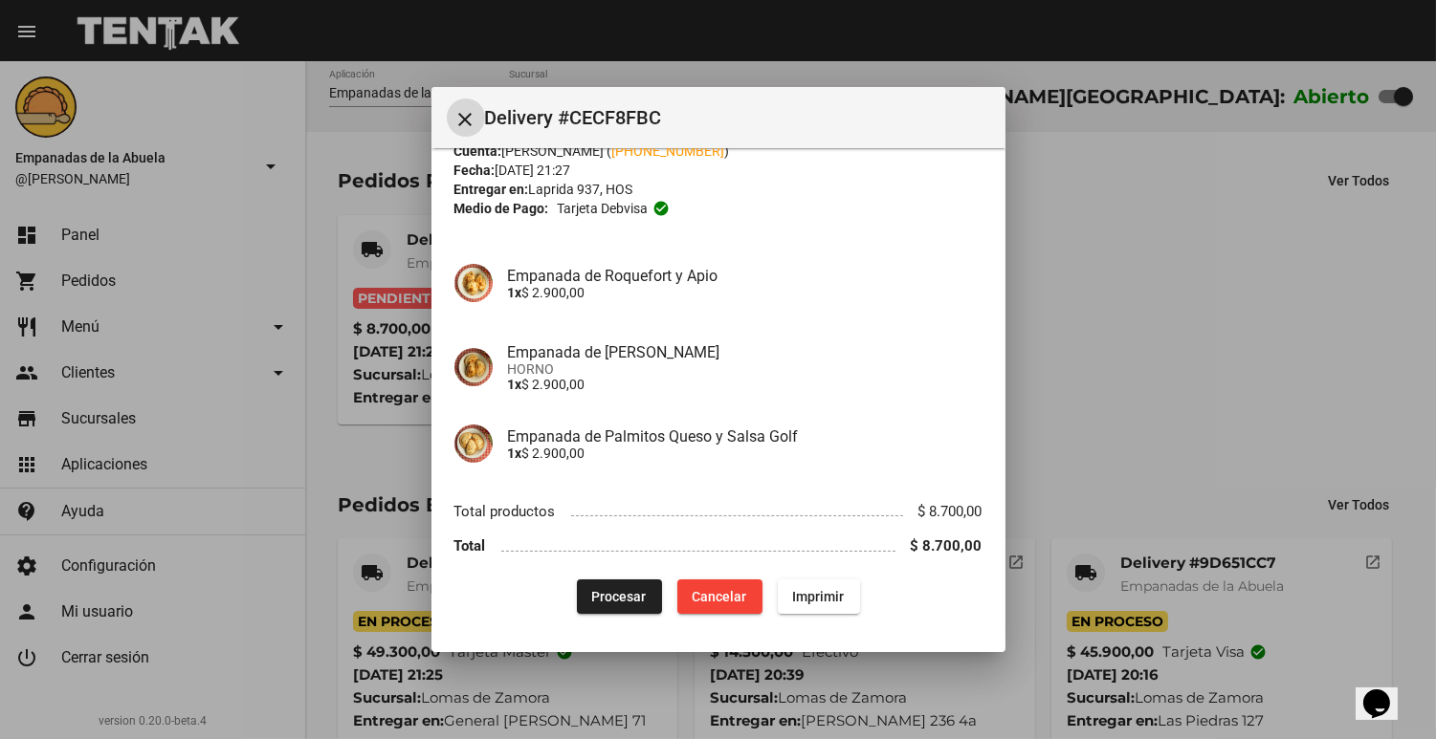
click at [592, 598] on span "Procesar" at bounding box center [619, 596] width 55 height 15
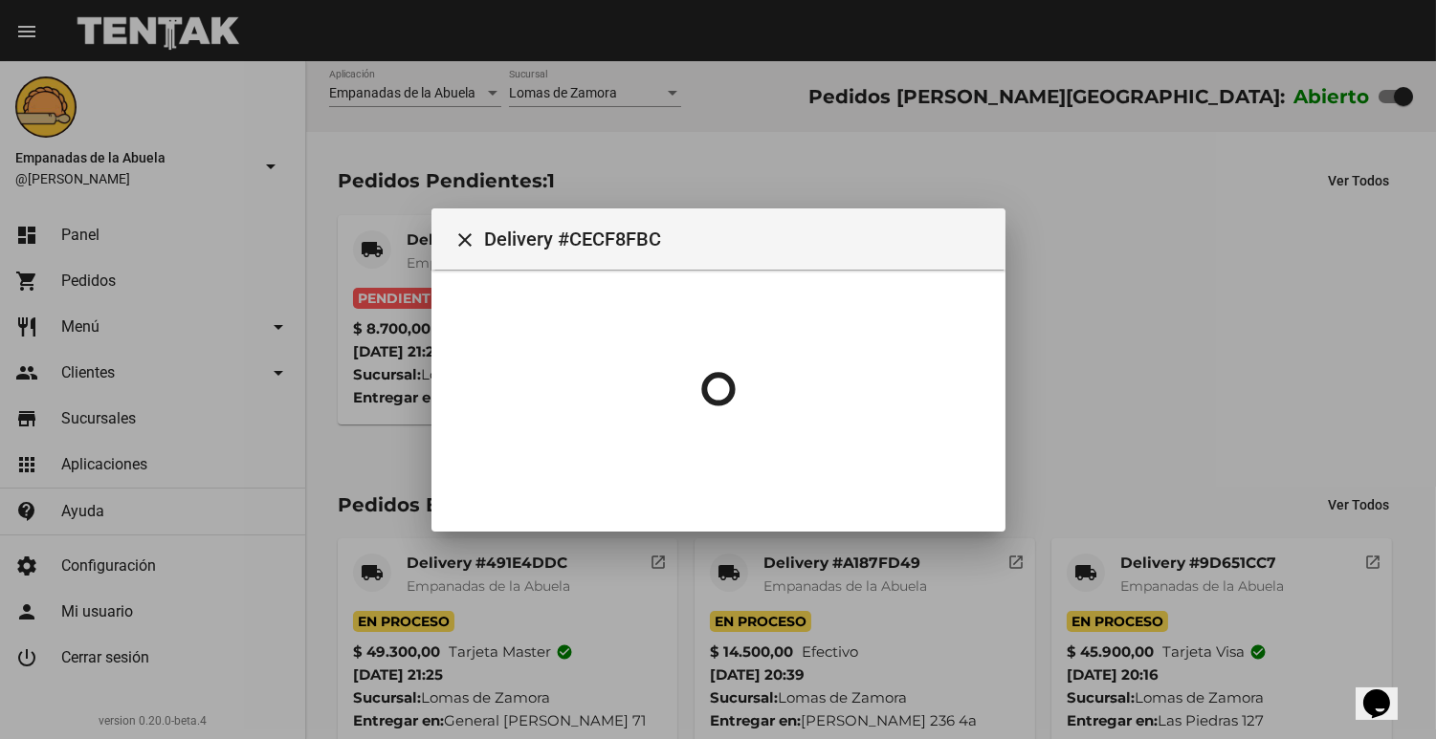
scroll to position [0, 0]
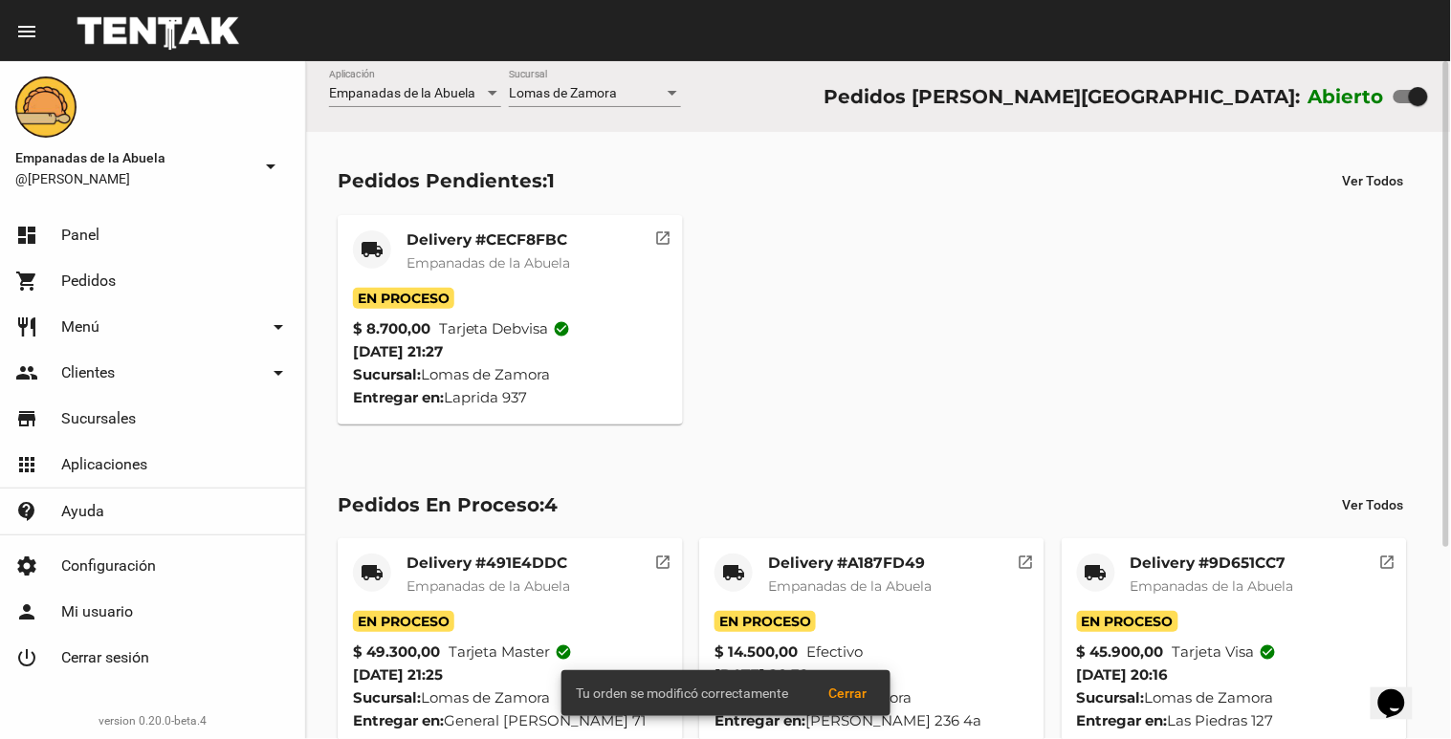
click at [444, 259] on span "Empanadas de la Abuela" at bounding box center [488, 262] width 164 height 17
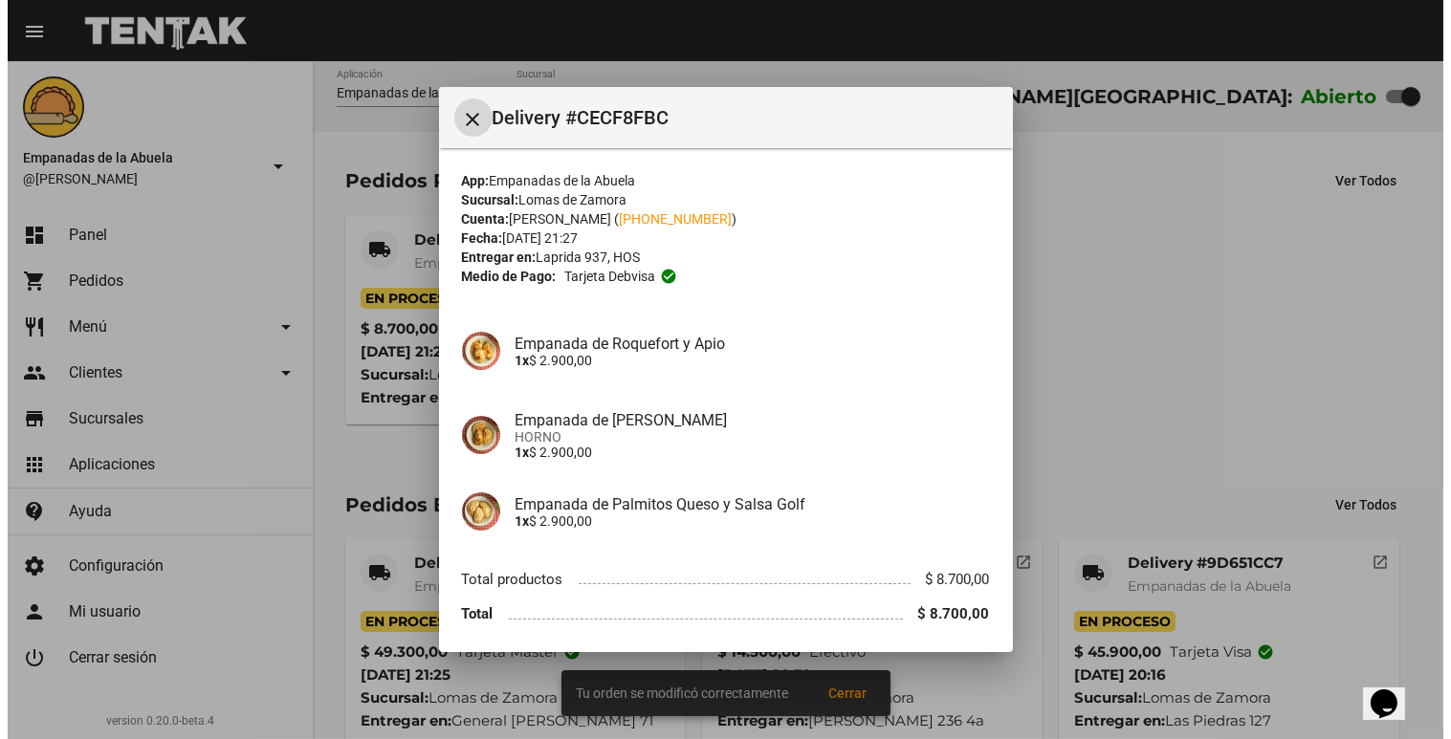
scroll to position [68, 0]
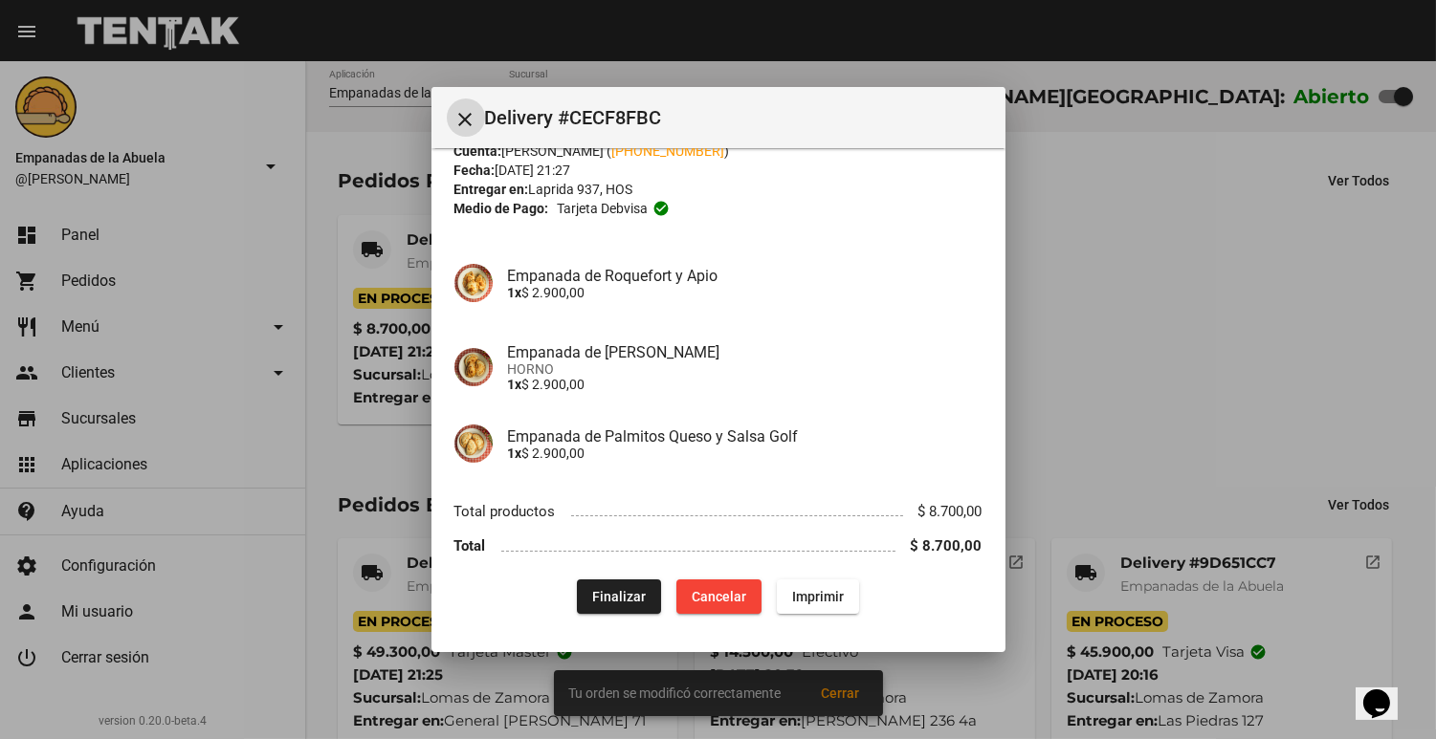
click at [794, 600] on span "Imprimir" at bounding box center [818, 596] width 52 height 15
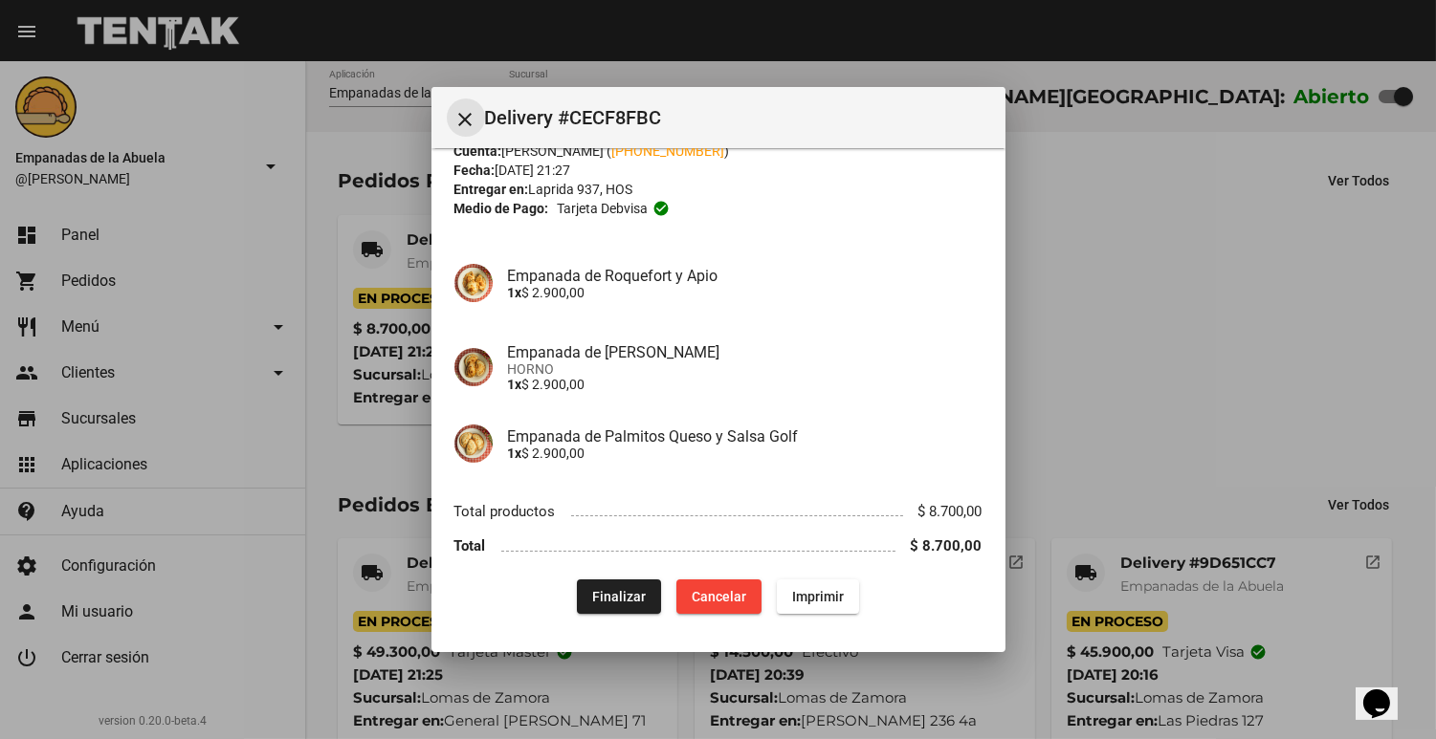
click at [454, 120] on mat-icon "close" at bounding box center [465, 119] width 23 height 23
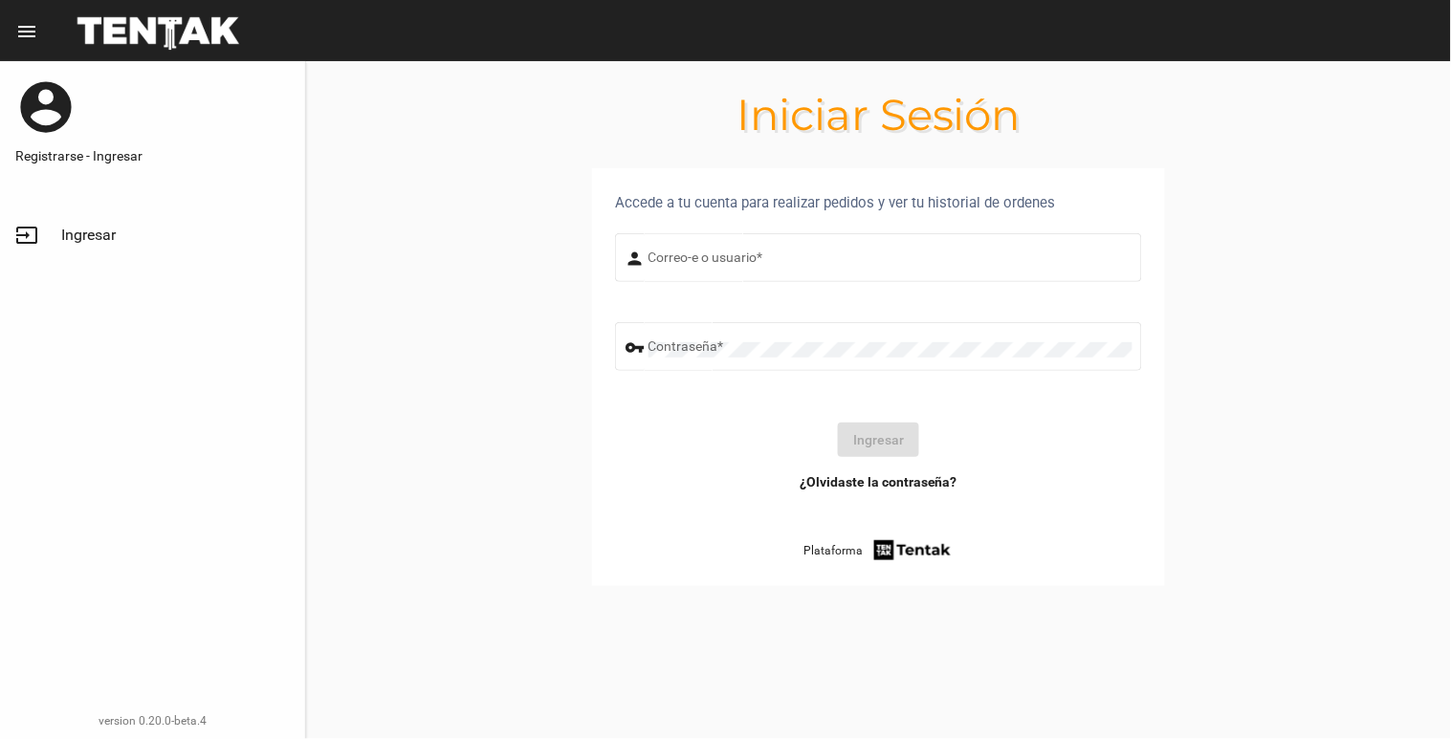
type input "[EMAIL_ADDRESS][DOMAIN_NAME]"
click at [902, 434] on button "Ingresar" at bounding box center [878, 440] width 81 height 34
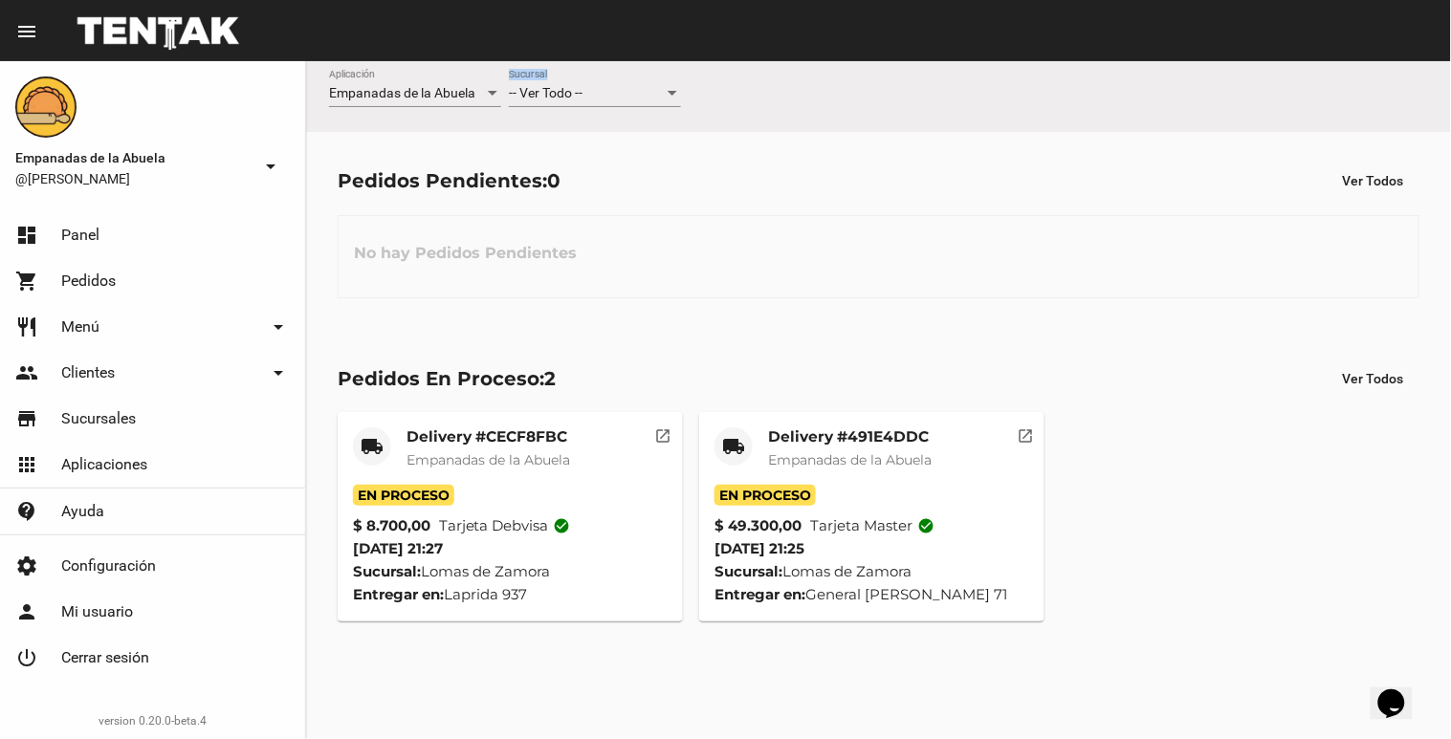
drag, startPoint x: 609, startPoint y: 115, endPoint x: 628, endPoint y: 90, distance: 31.4
click at [628, 90] on div "-- Ver Todo -- Sucursal" at bounding box center [595, 97] width 172 height 55
drag, startPoint x: 628, startPoint y: 90, endPoint x: 603, endPoint y: 94, distance: 25.2
click at [603, 94] on div "-- Ver Todo --" at bounding box center [586, 93] width 155 height 15
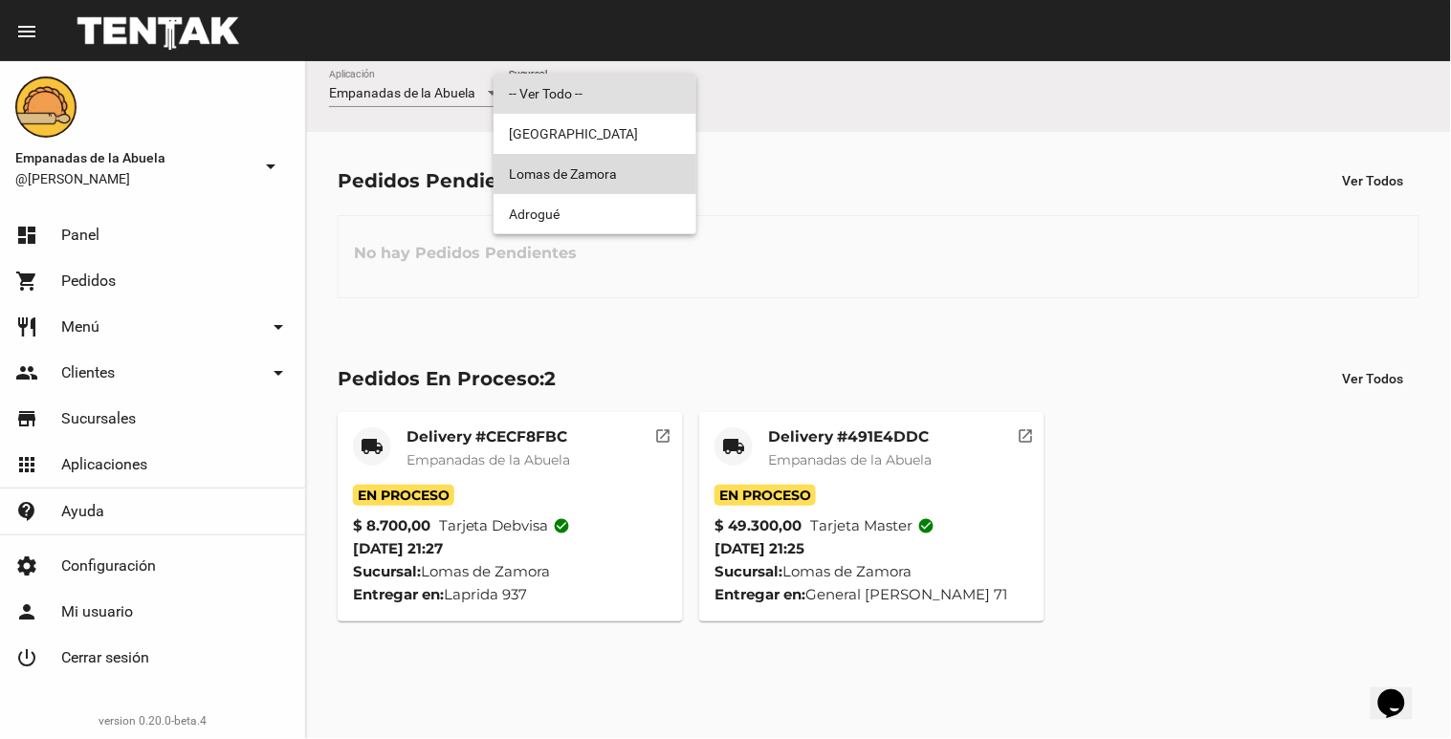
click at [610, 184] on span "Lomas de Zamora" at bounding box center [595, 174] width 172 height 40
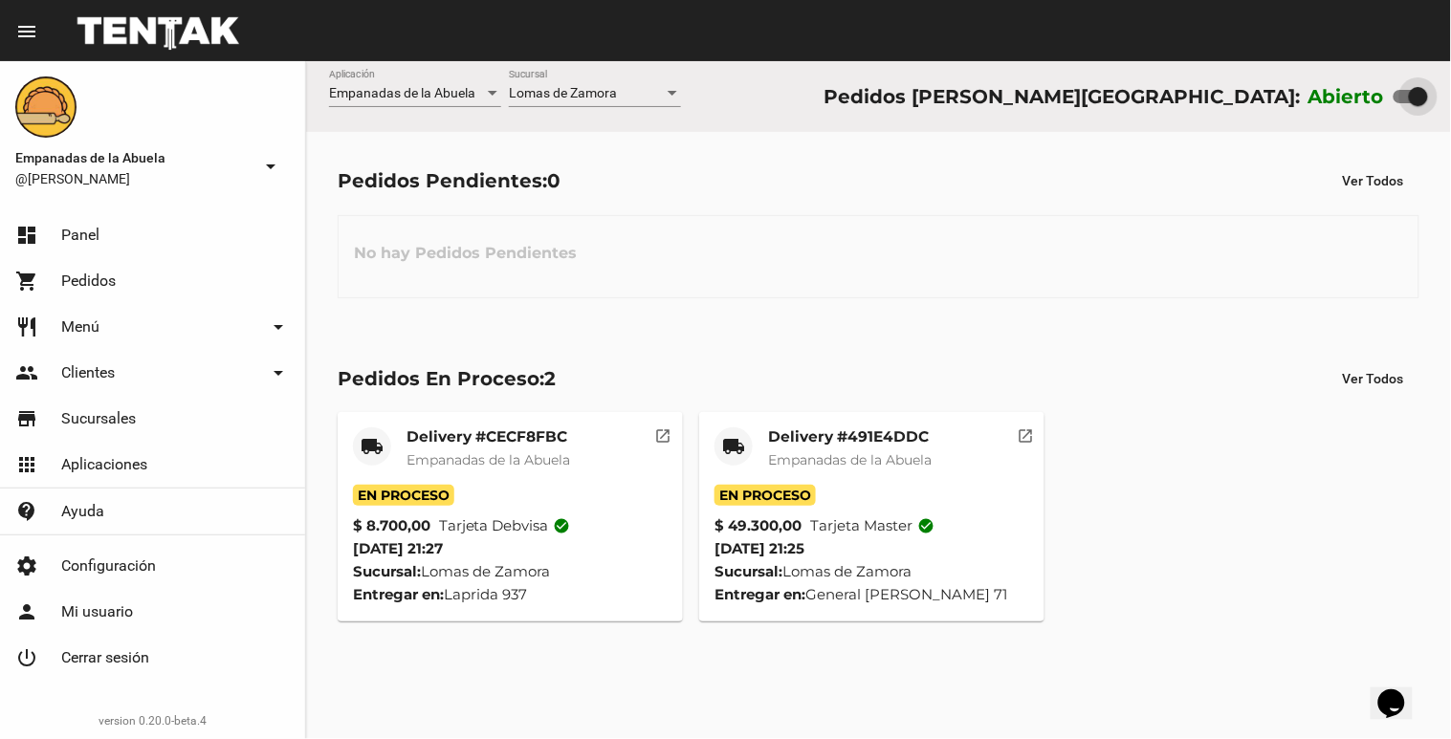
click at [1402, 91] on div at bounding box center [1410, 96] width 34 height 13
click at [1402, 103] on input "checkbox" at bounding box center [1402, 103] width 1 height 1
checkbox input "false"
